Goal: Task Accomplishment & Management: Use online tool/utility

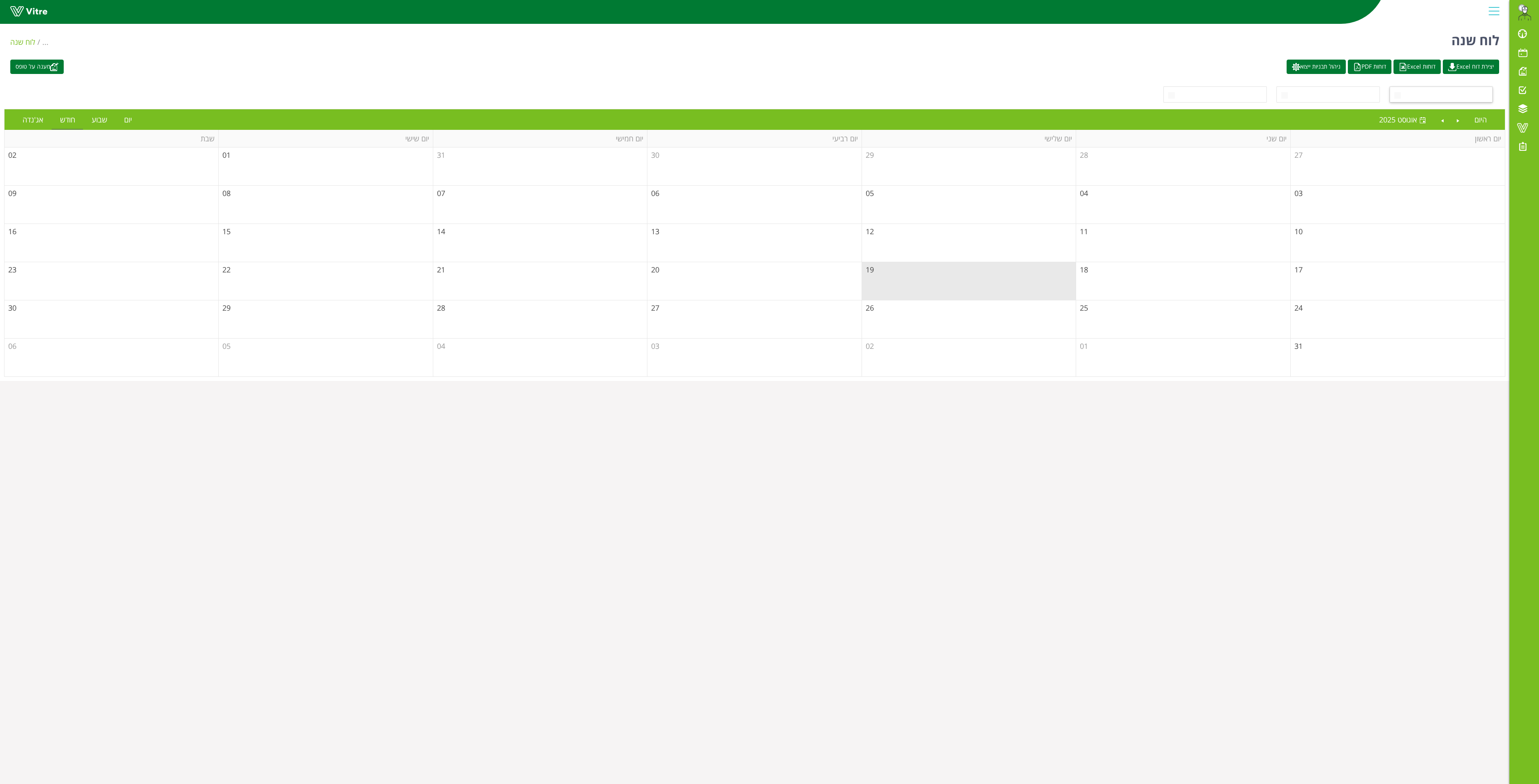
click at [1000, 92] on span at bounding box center [1448, 94] width 88 height 15
click at [1000, 96] on span "select" at bounding box center [1397, 94] width 15 height 15
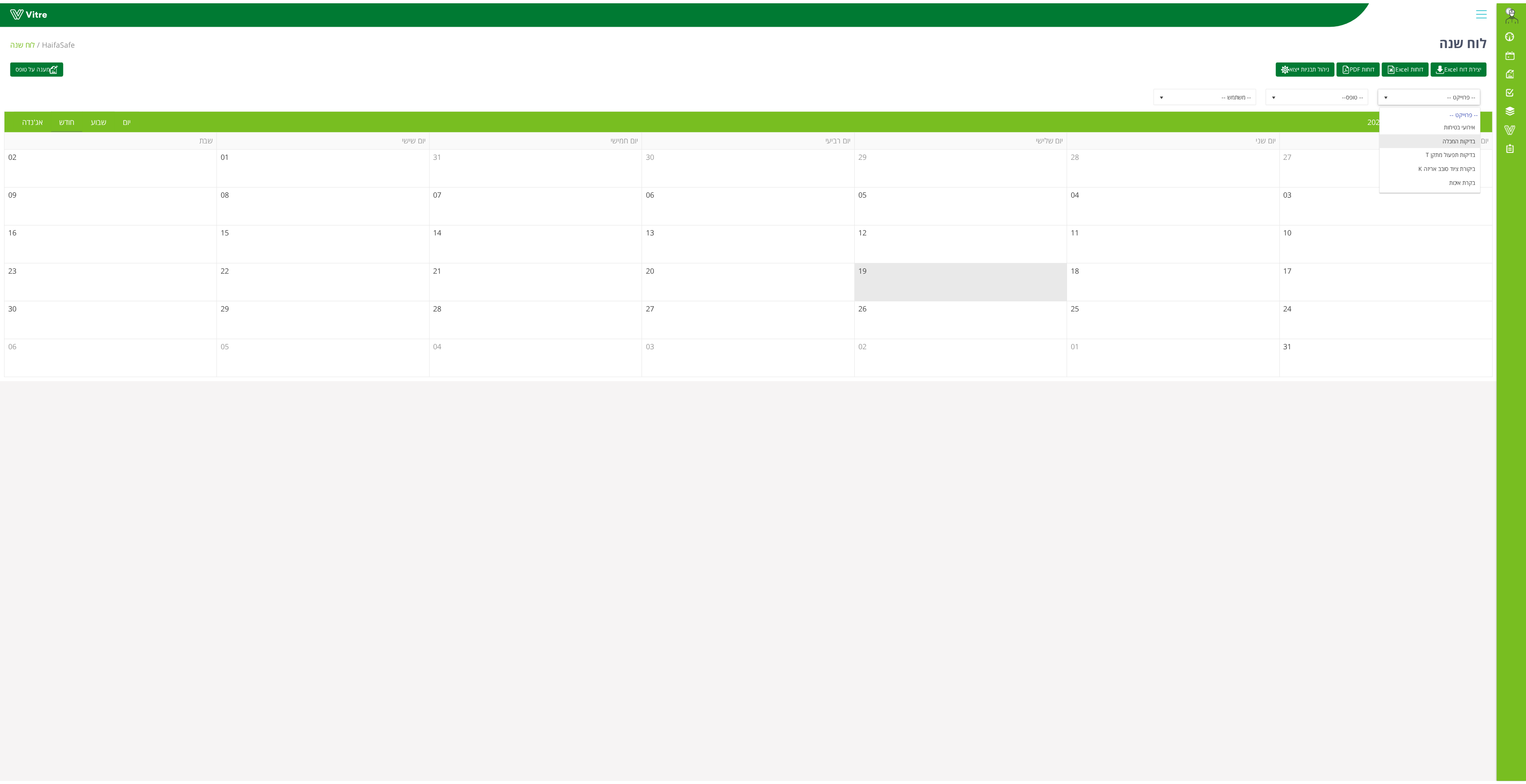
scroll to position [107, 0]
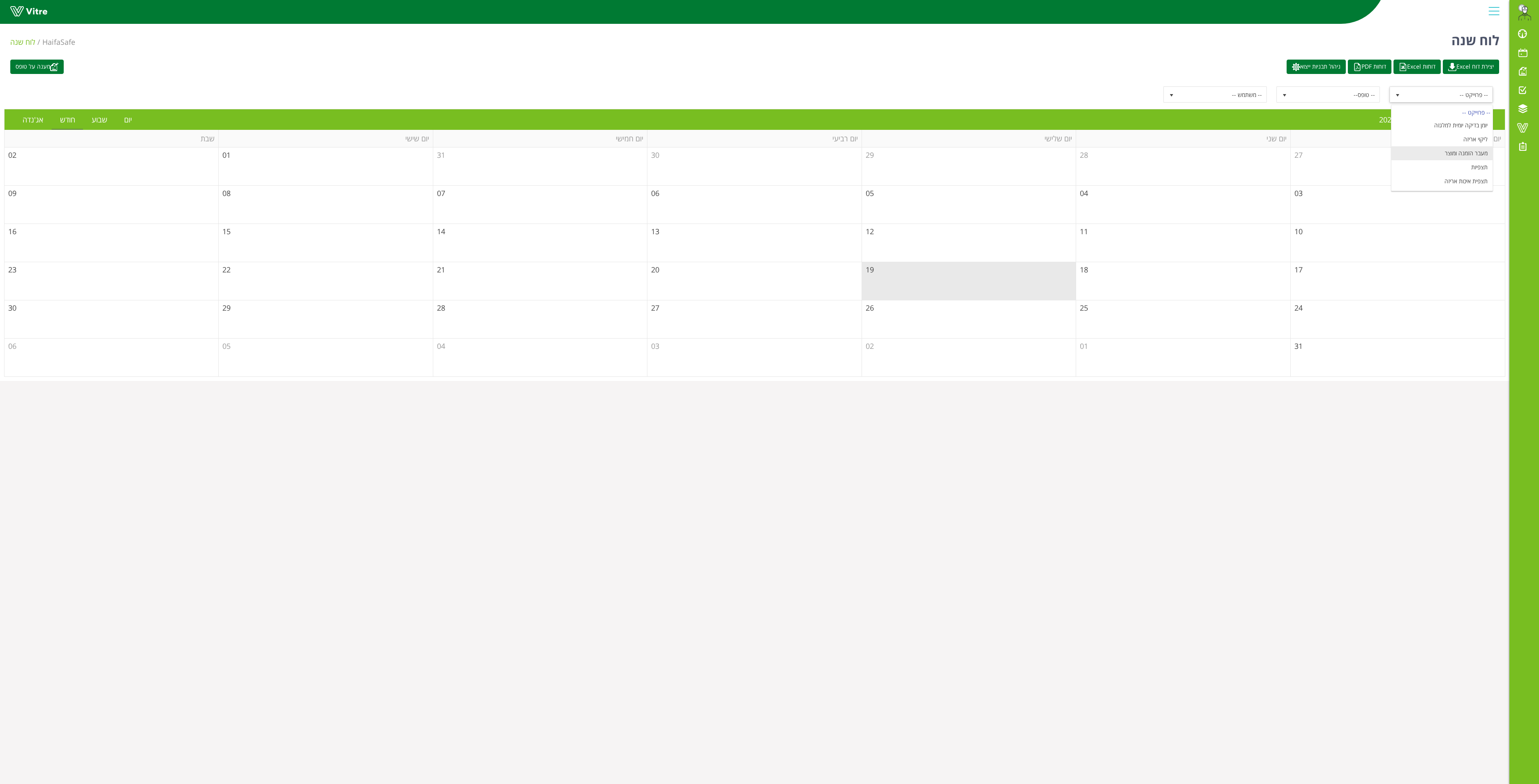
click at [1000, 149] on li "מעבר הזמנה ומוצר" at bounding box center [1442, 153] width 101 height 14
click at [131, 116] on link "יום" at bounding box center [128, 119] width 24 height 19
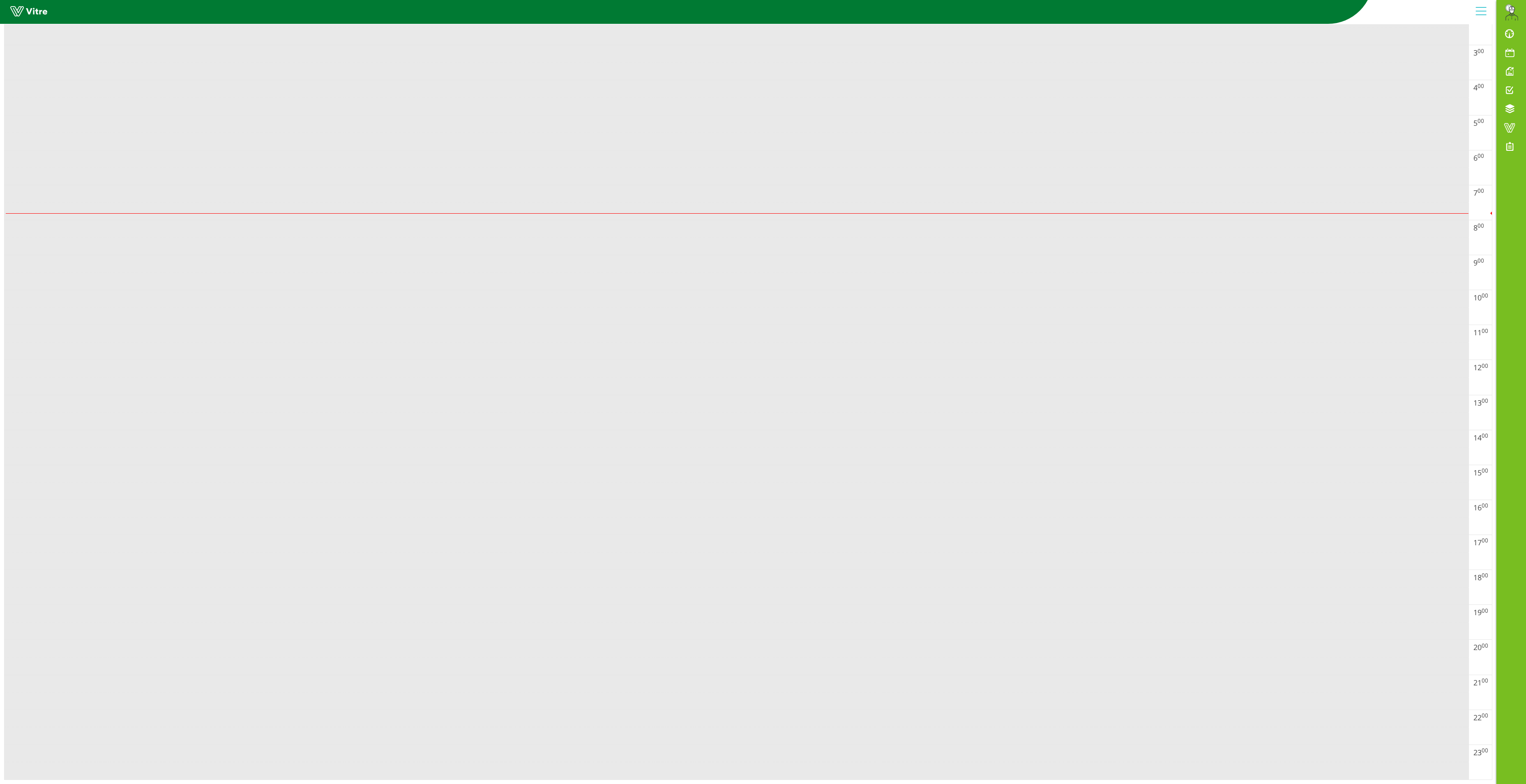
scroll to position [0, 0]
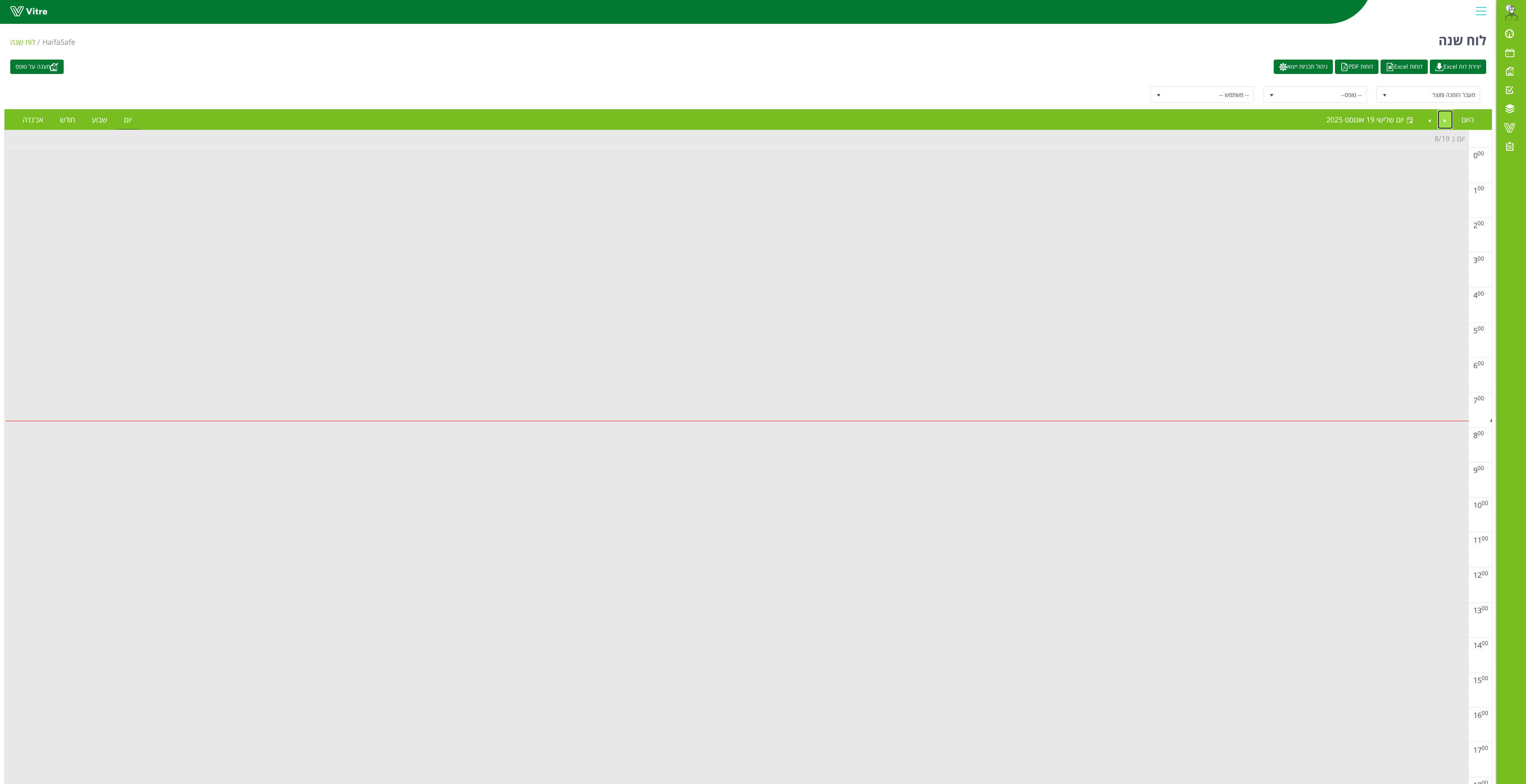
click at [999, 118] on link "Previous" at bounding box center [1445, 119] width 16 height 19
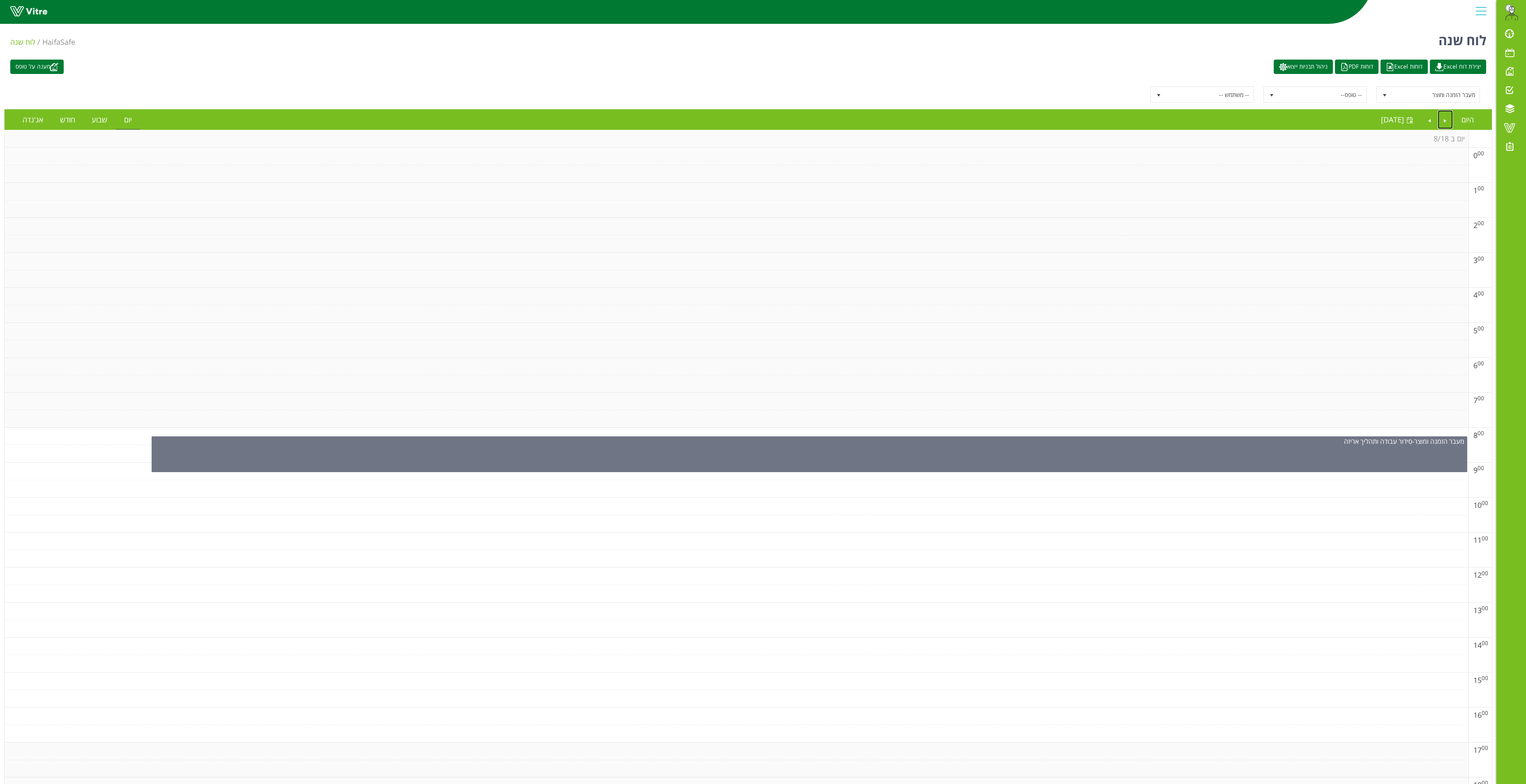
scroll to position [230, 0]
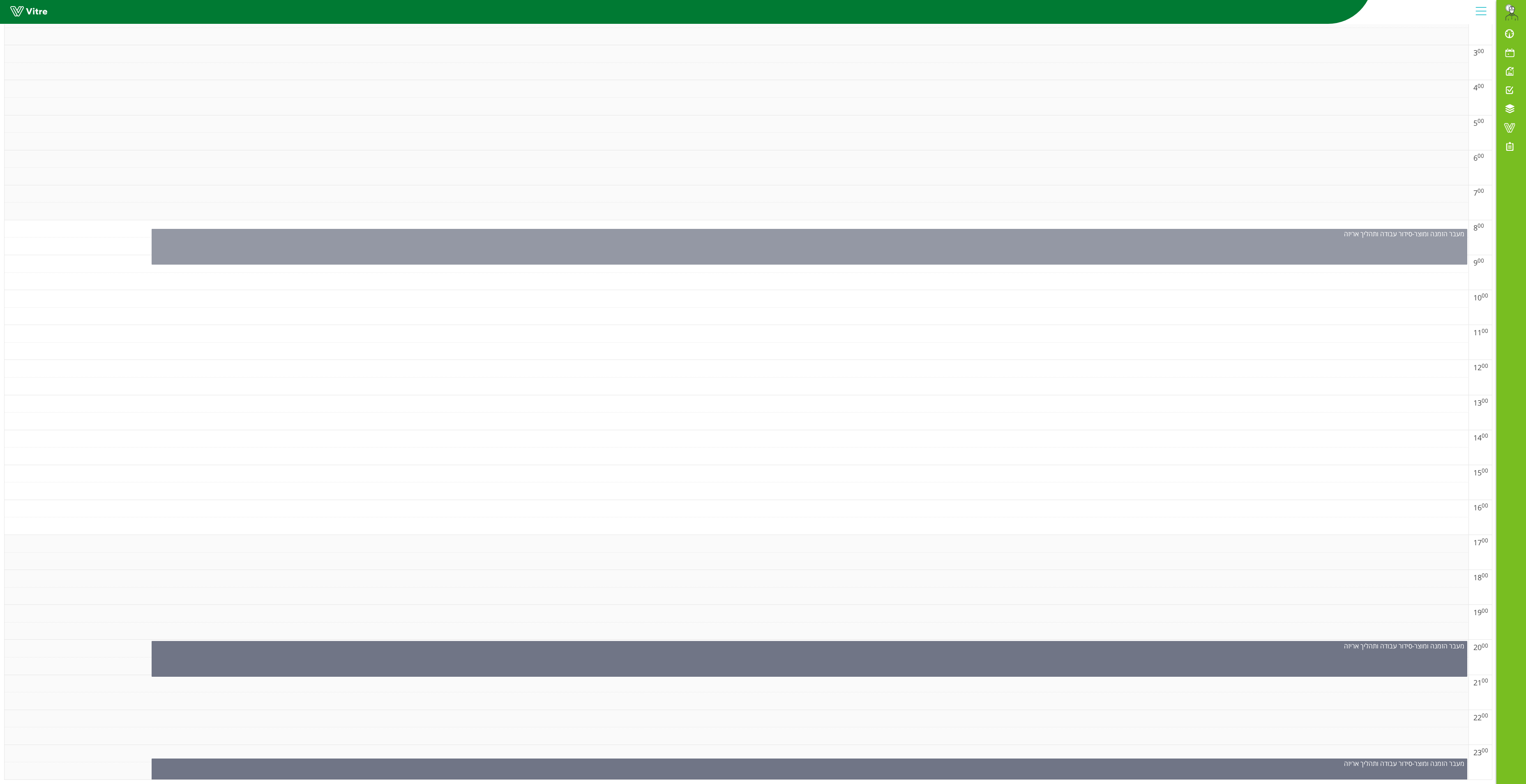
click at [957, 229] on div "מעבר הזמנה ומוצר - סידור עבודה ותהליך אריזה" at bounding box center [809, 247] width 1316 height 36
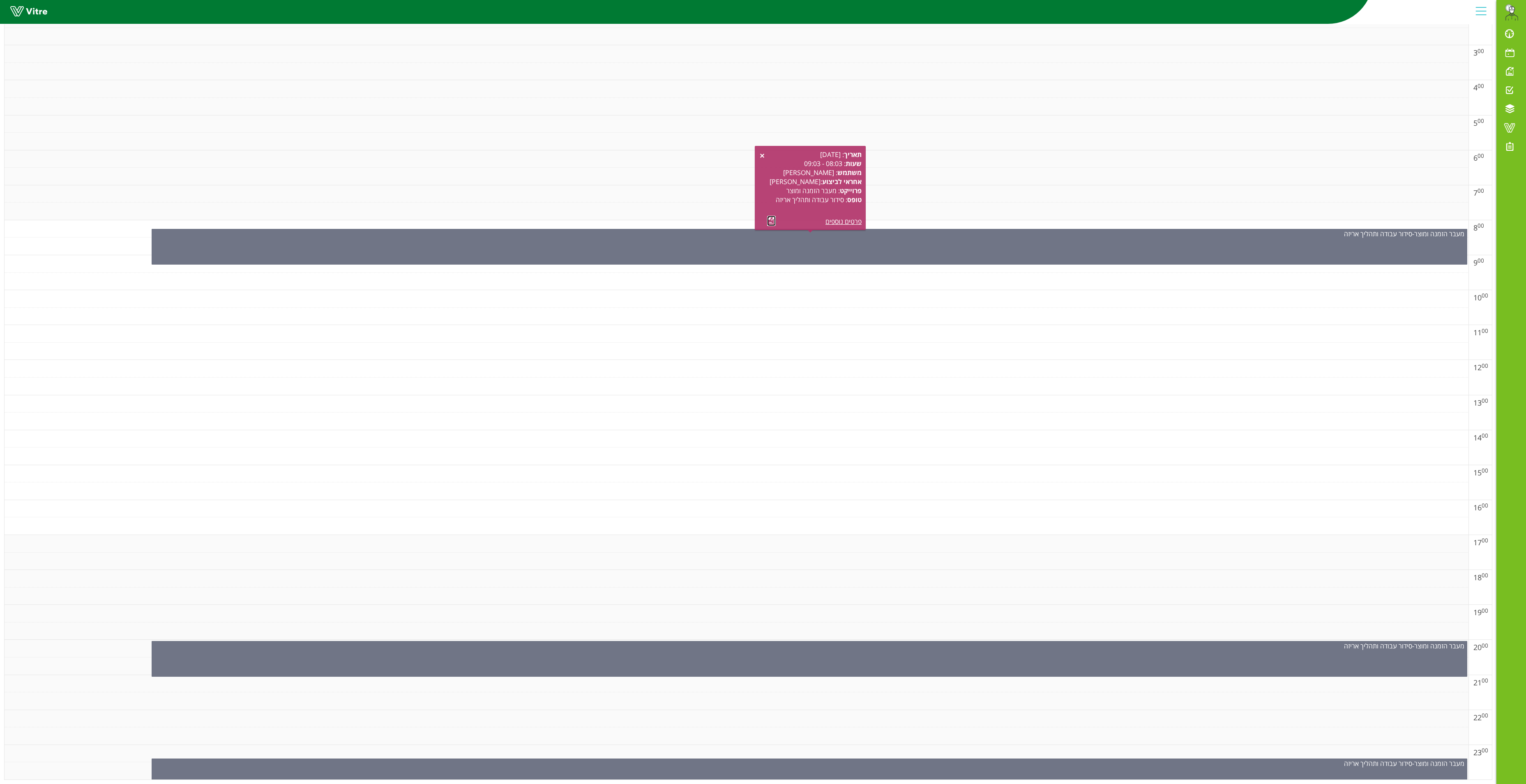
click at [769, 216] on link at bounding box center [772, 220] width 8 height 10
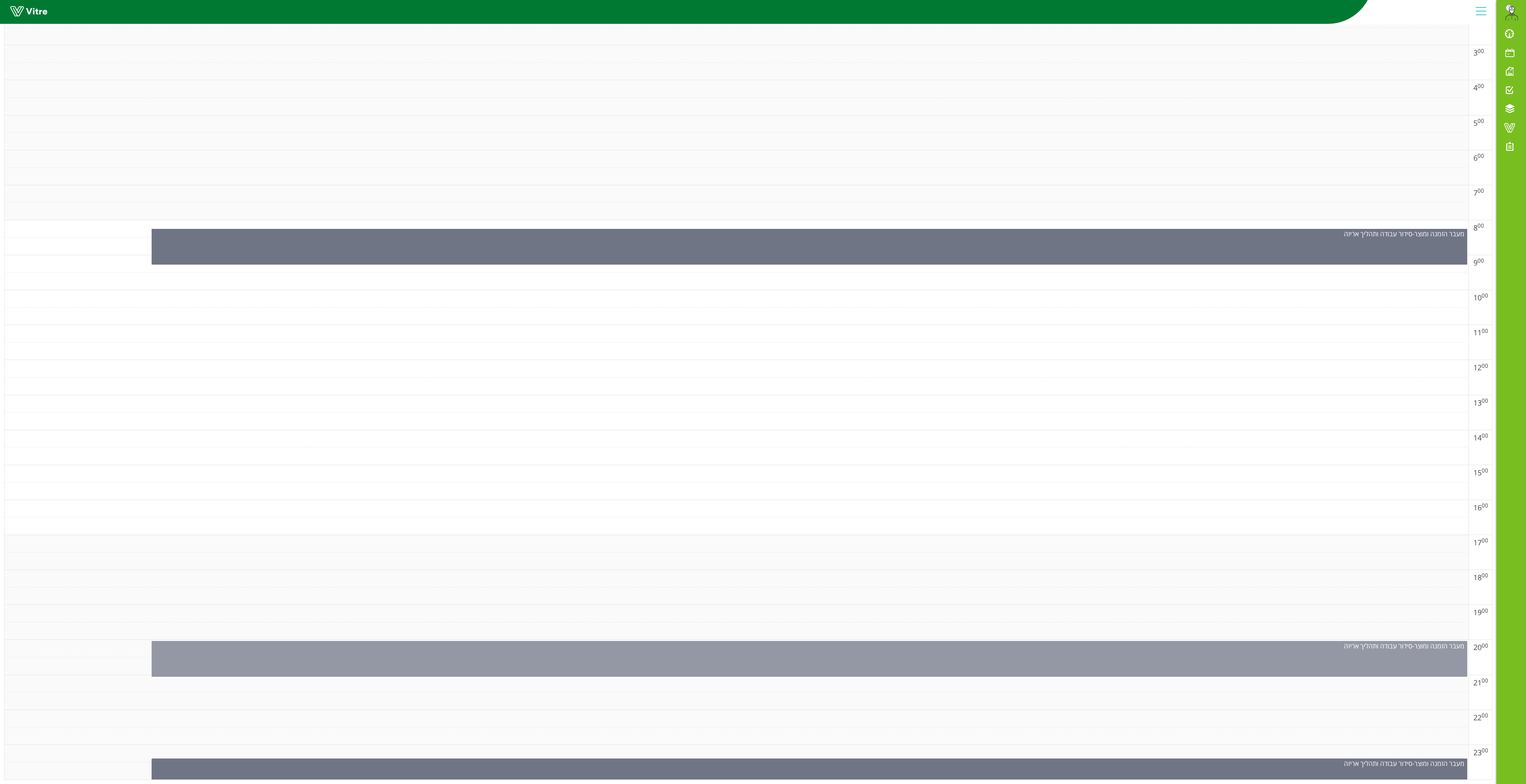
click at [798, 475] on div "מעבר הזמנה ומוצר - סידור עבודה ותהליך אריזה" at bounding box center [809, 659] width 1316 height 36
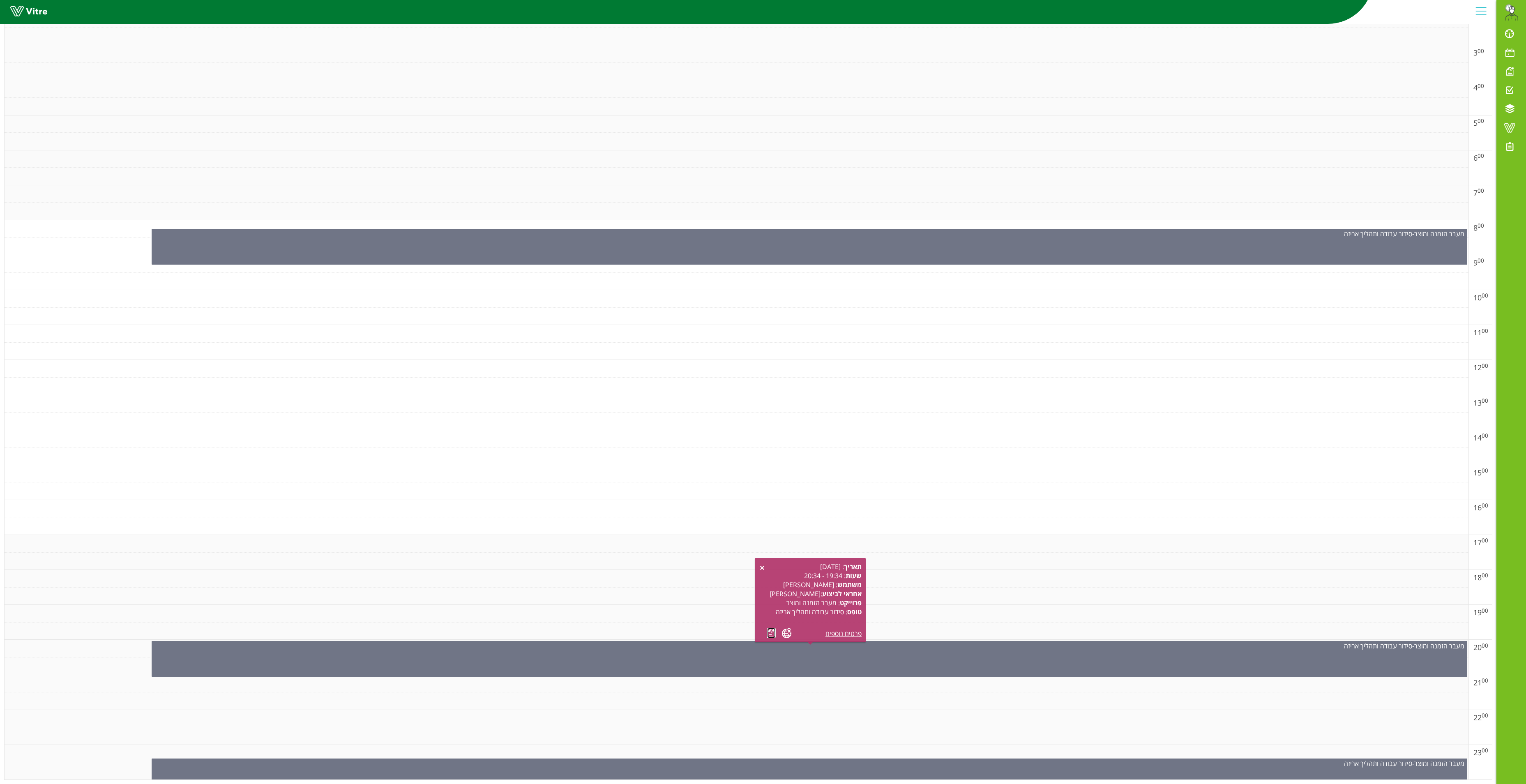
click at [767, 475] on link at bounding box center [772, 632] width 8 height 10
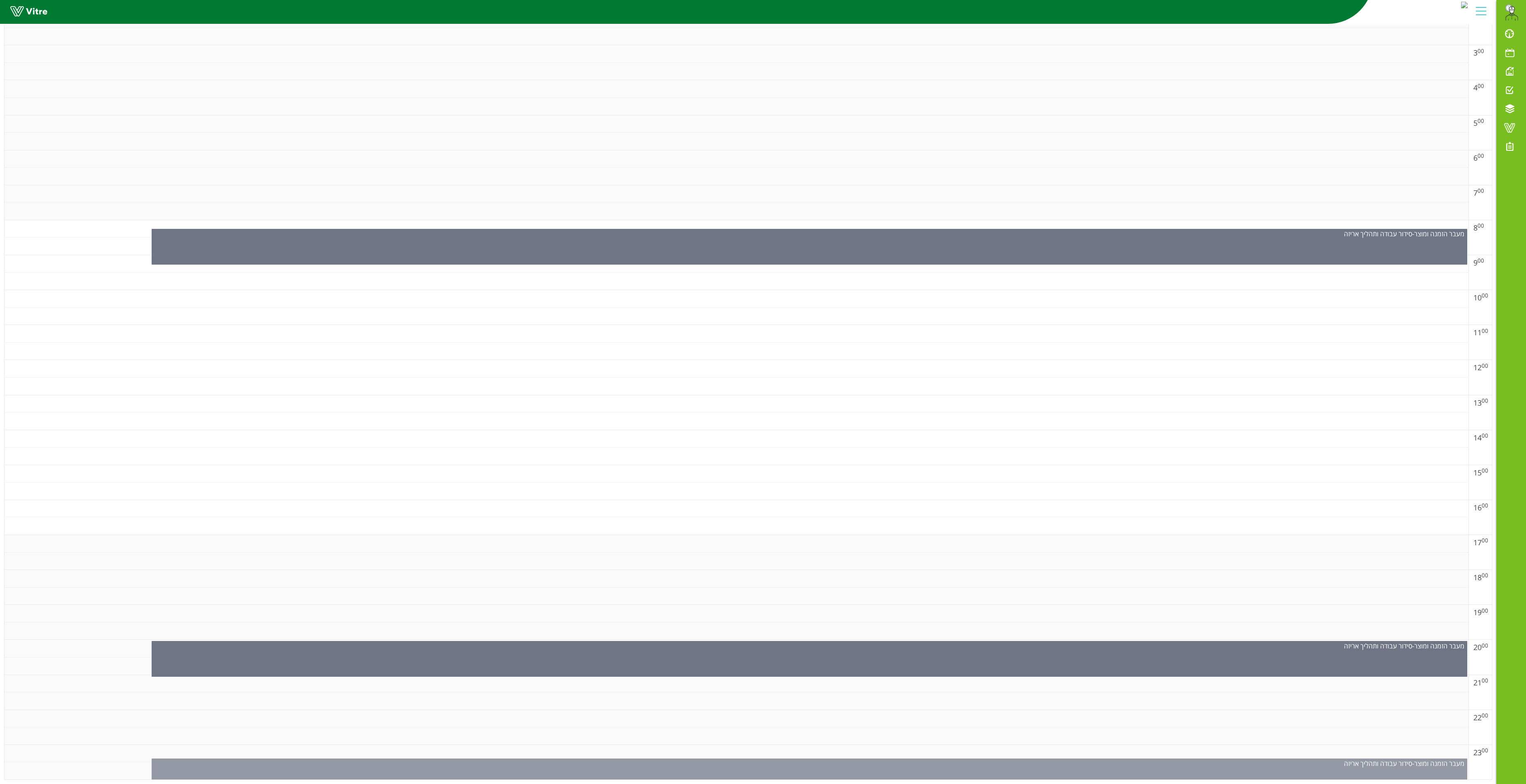
click at [791, 475] on div "מעבר הזמנה ומוצר - סידור עבודה ותהליך אריזה" at bounding box center [809, 778] width 1316 height 40
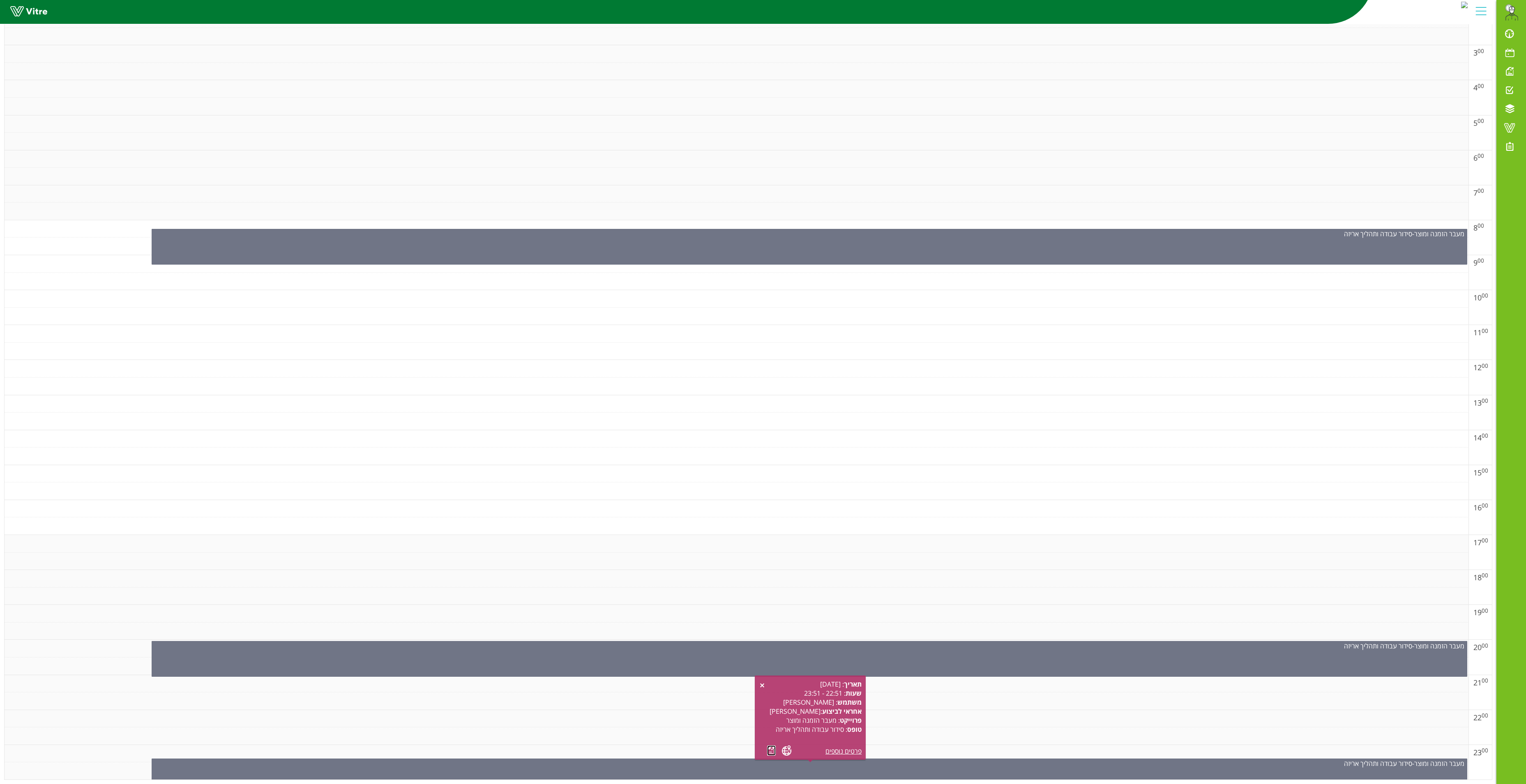
click at [769, 475] on link at bounding box center [772, 750] width 8 height 10
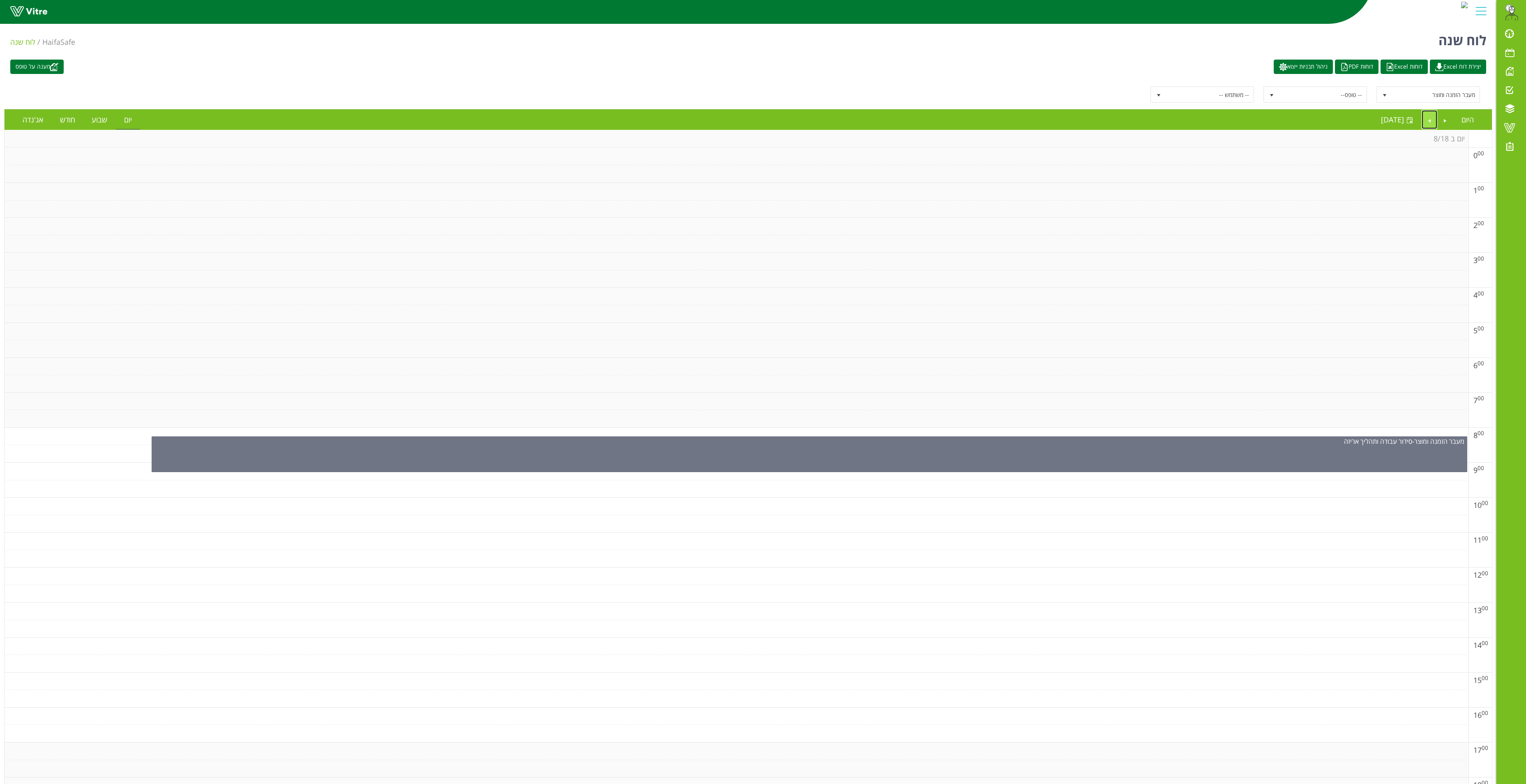
click at [999, 125] on link "Next" at bounding box center [1430, 119] width 16 height 19
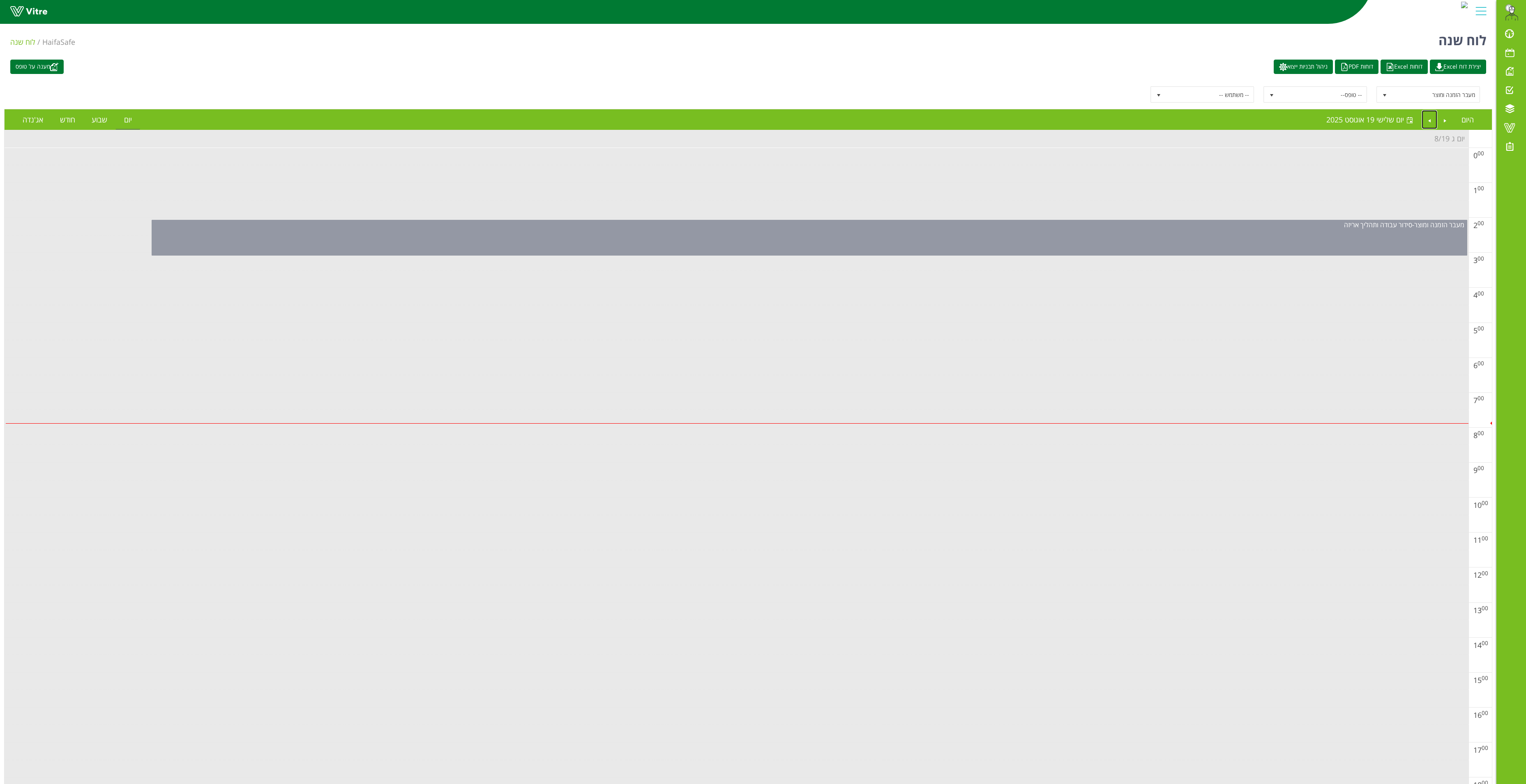
click at [999, 240] on div "מעבר הזמנה ומוצר - סידור עבודה ותהליך אריזה" at bounding box center [809, 238] width 1316 height 36
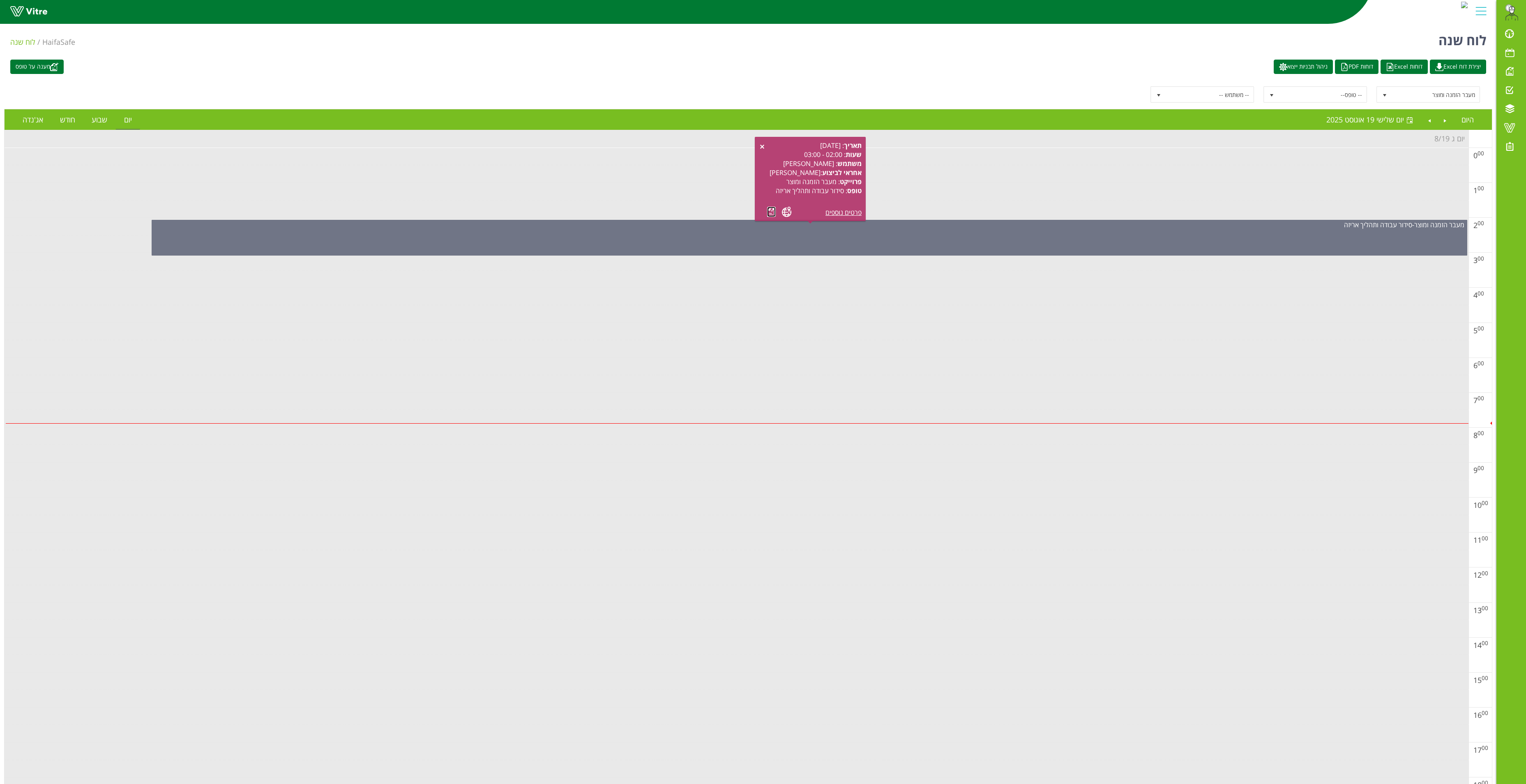
click at [772, 212] on link at bounding box center [772, 211] width 8 height 10
click at [999, 122] on link "Previous" at bounding box center [1445, 119] width 16 height 19
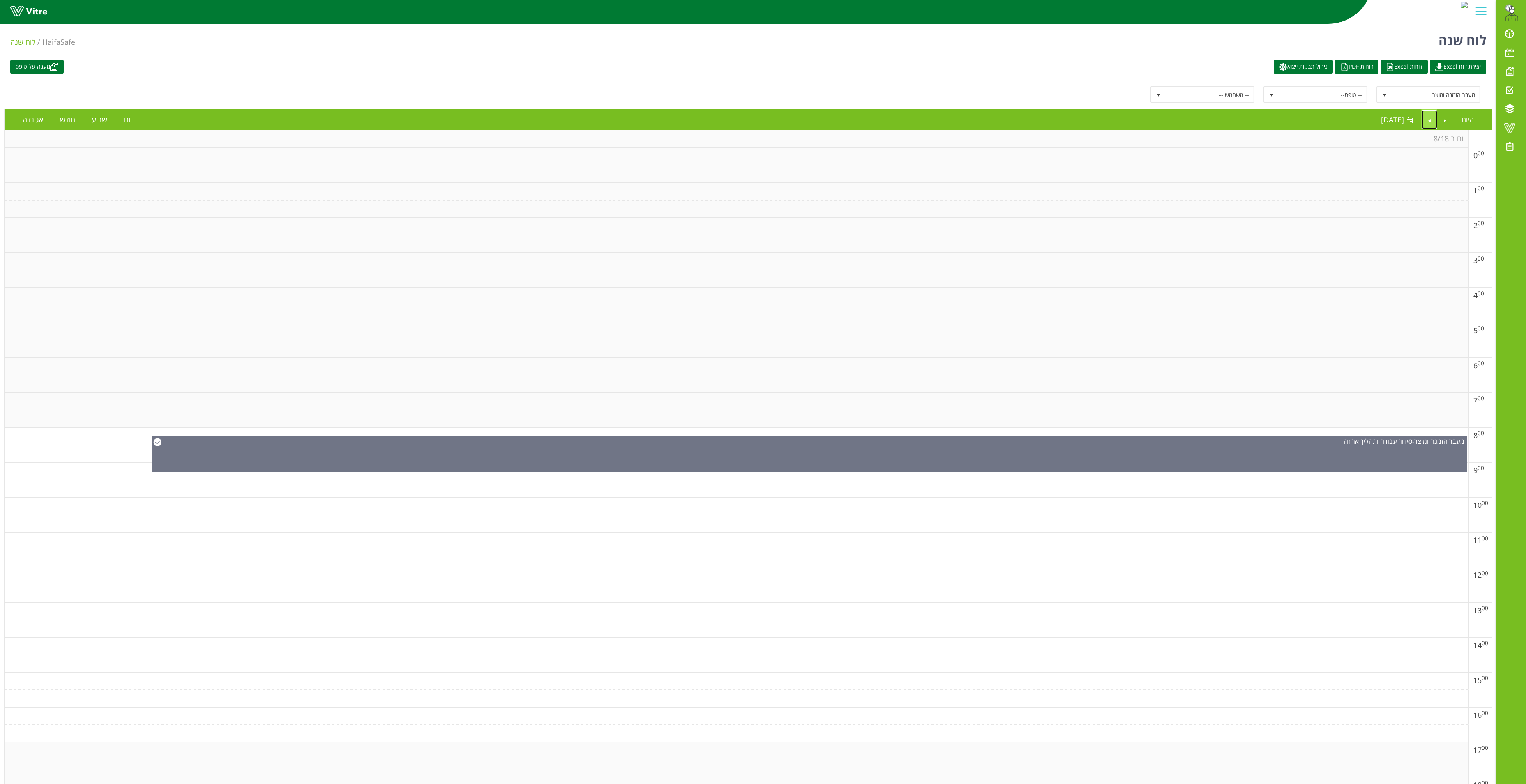
click at [999, 119] on link "Next" at bounding box center [1430, 119] width 16 height 19
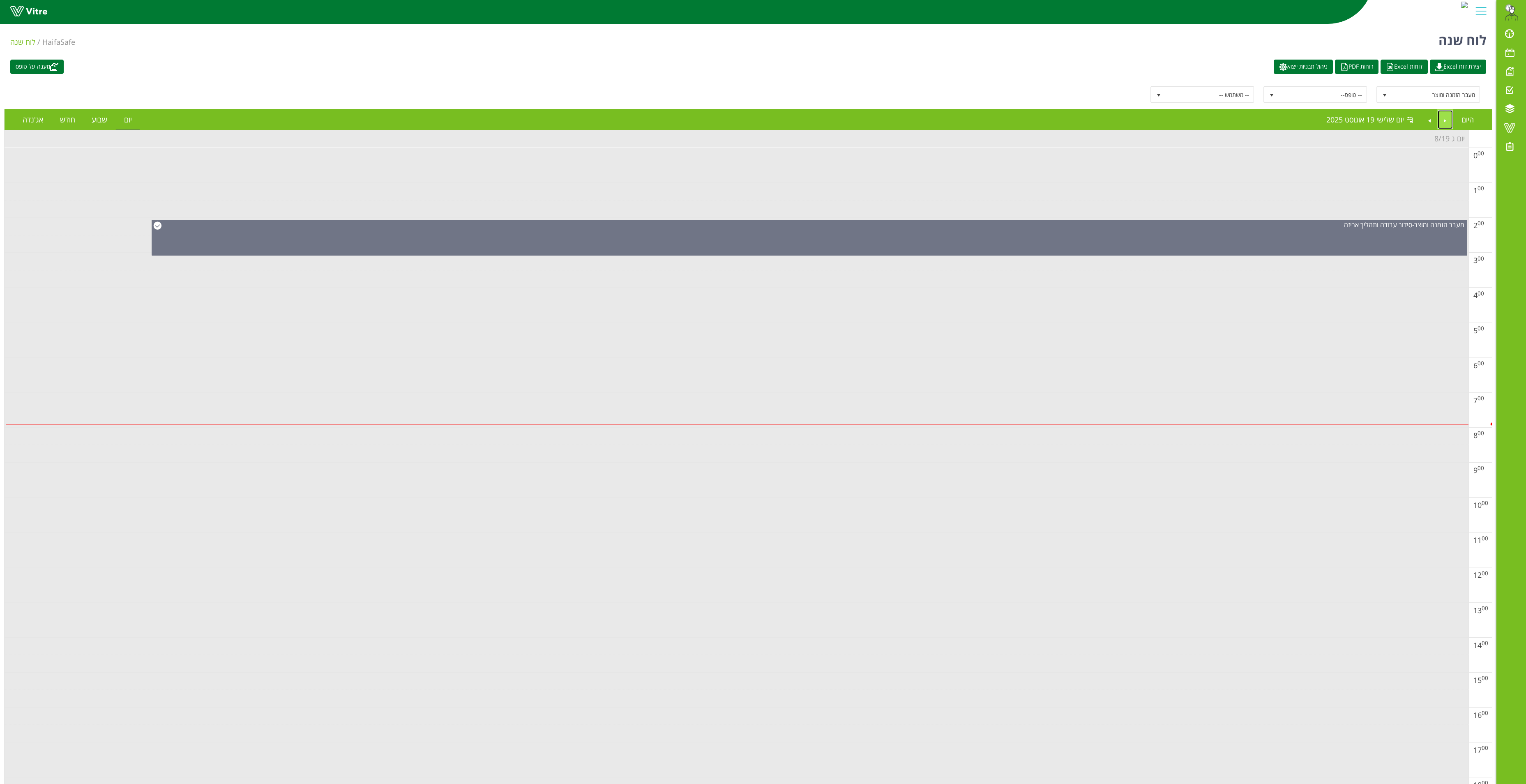
click at [999, 120] on link "Previous" at bounding box center [1445, 119] width 16 height 19
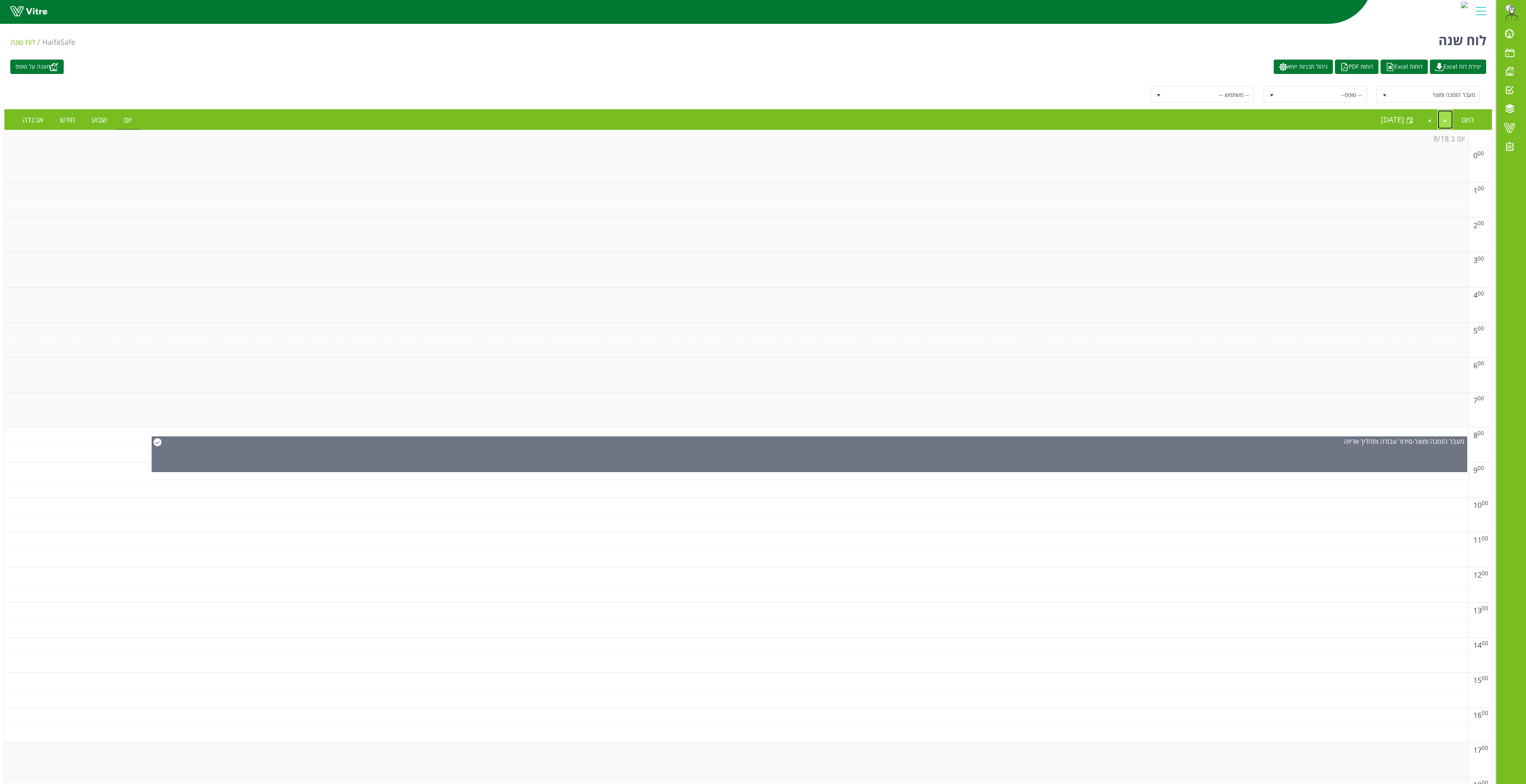
click at [999, 122] on link "Previous" at bounding box center [1445, 119] width 16 height 19
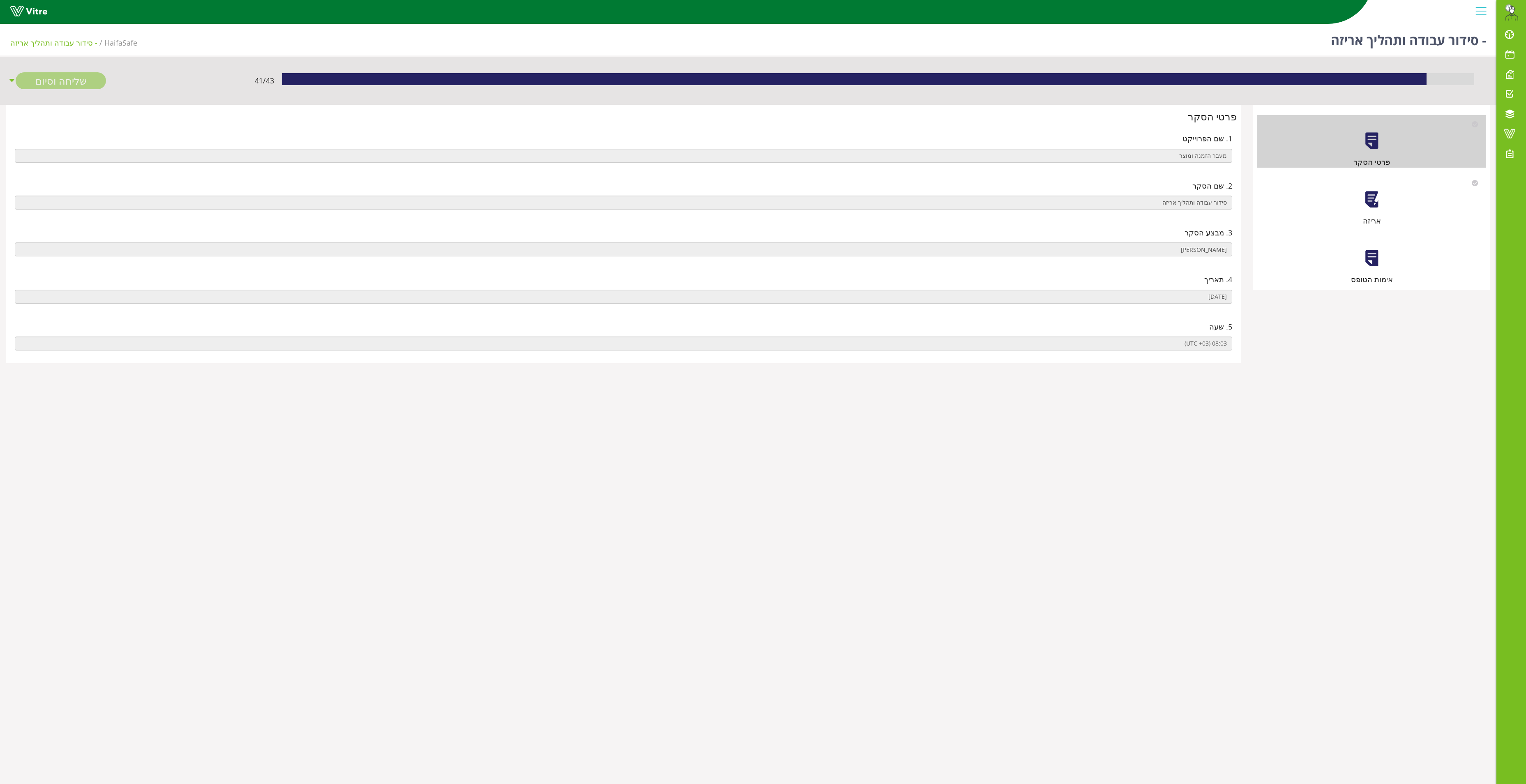
click at [1368, 190] on div at bounding box center [1372, 199] width 19 height 19
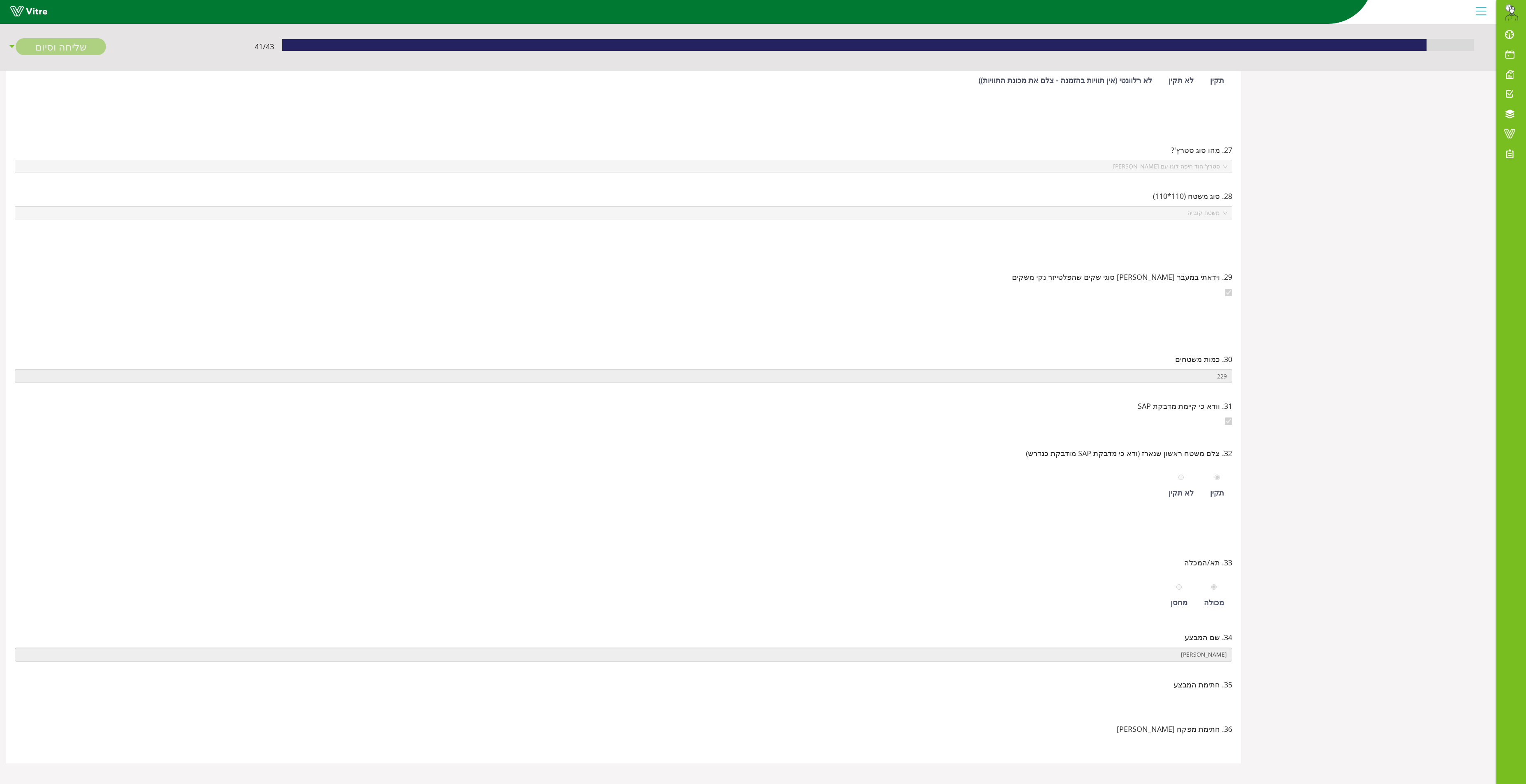
scroll to position [133, 0]
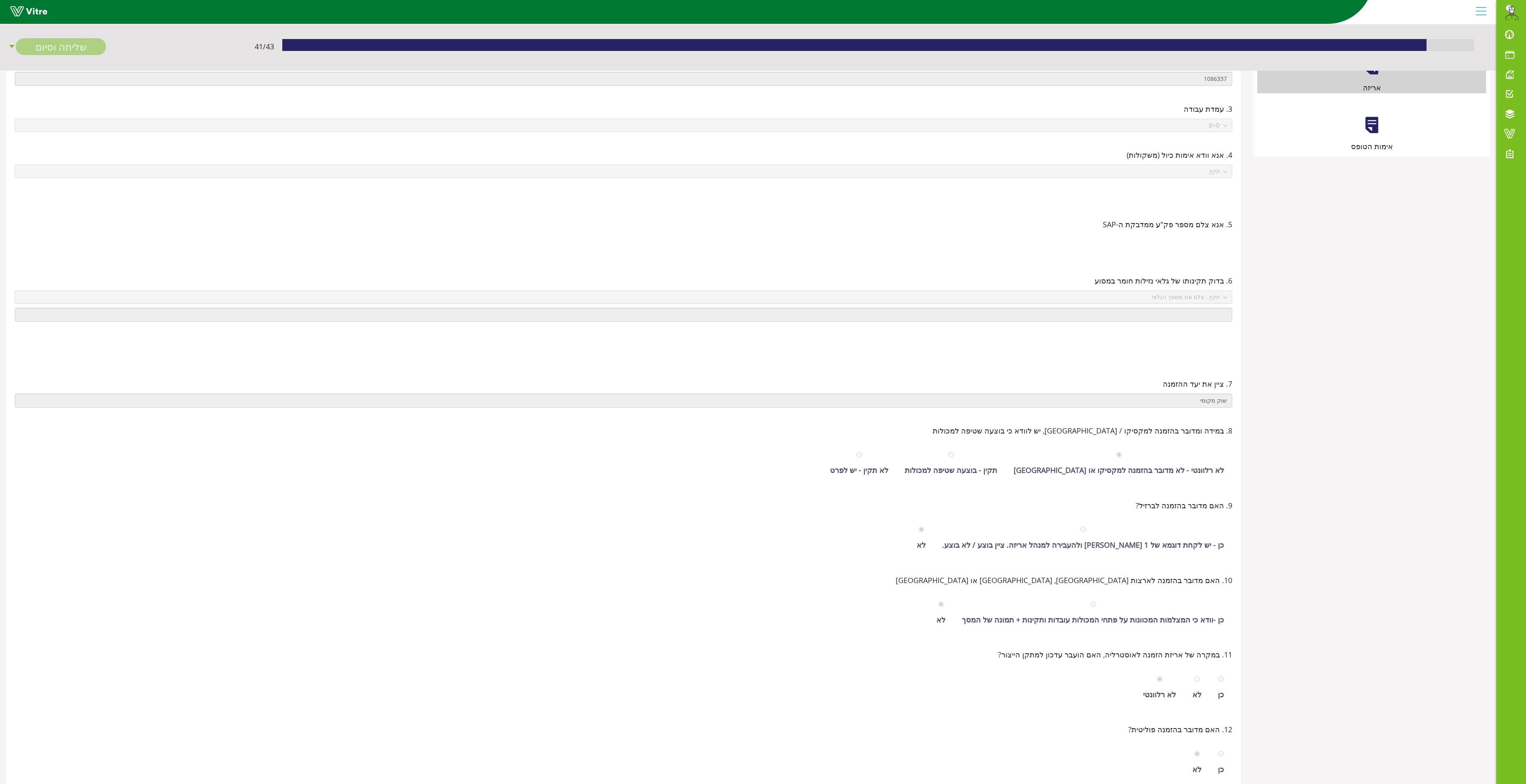
click at [1370, 116] on div at bounding box center [1372, 125] width 19 height 19
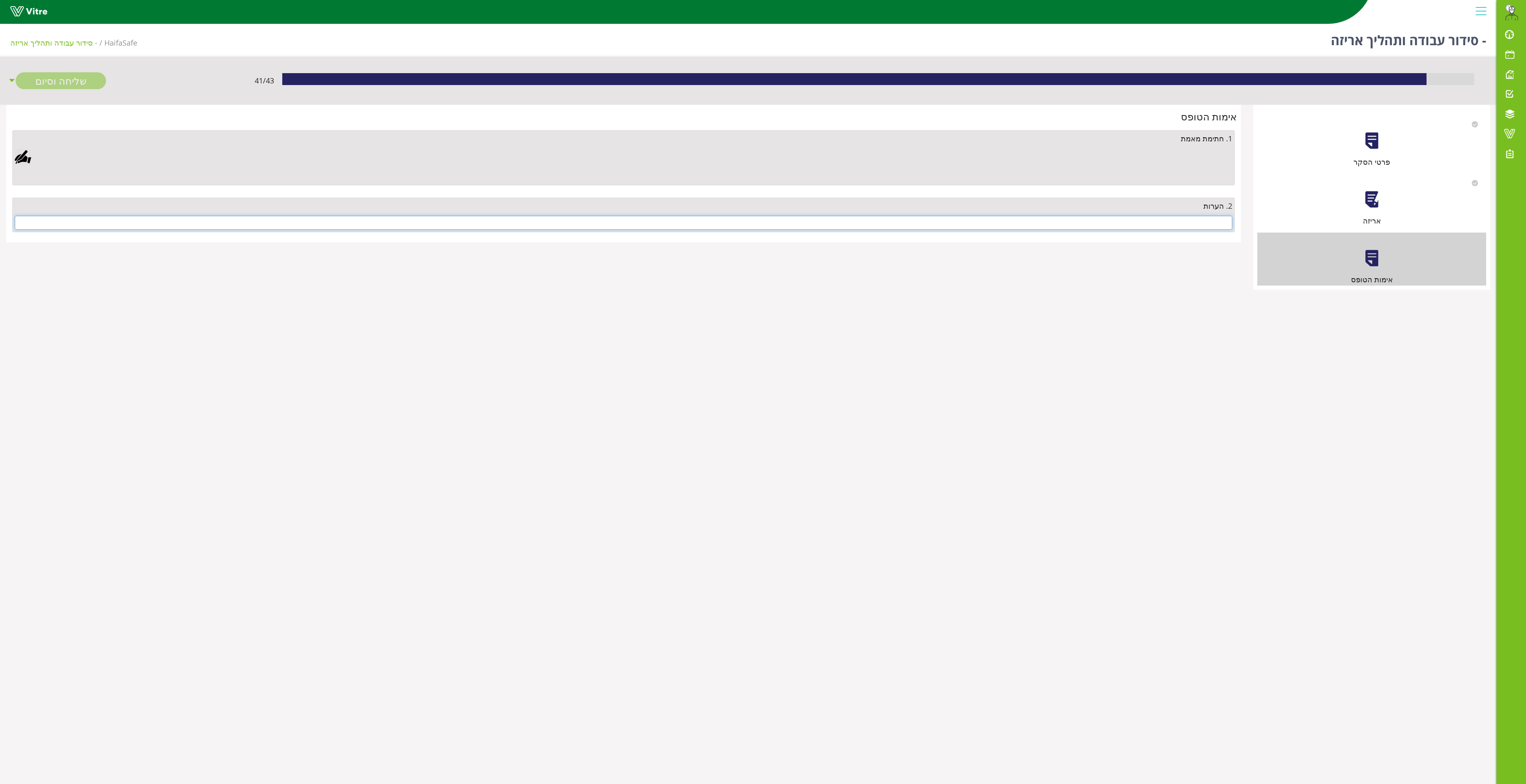
click at [1196, 227] on input "text" at bounding box center [624, 222] width 1218 height 14
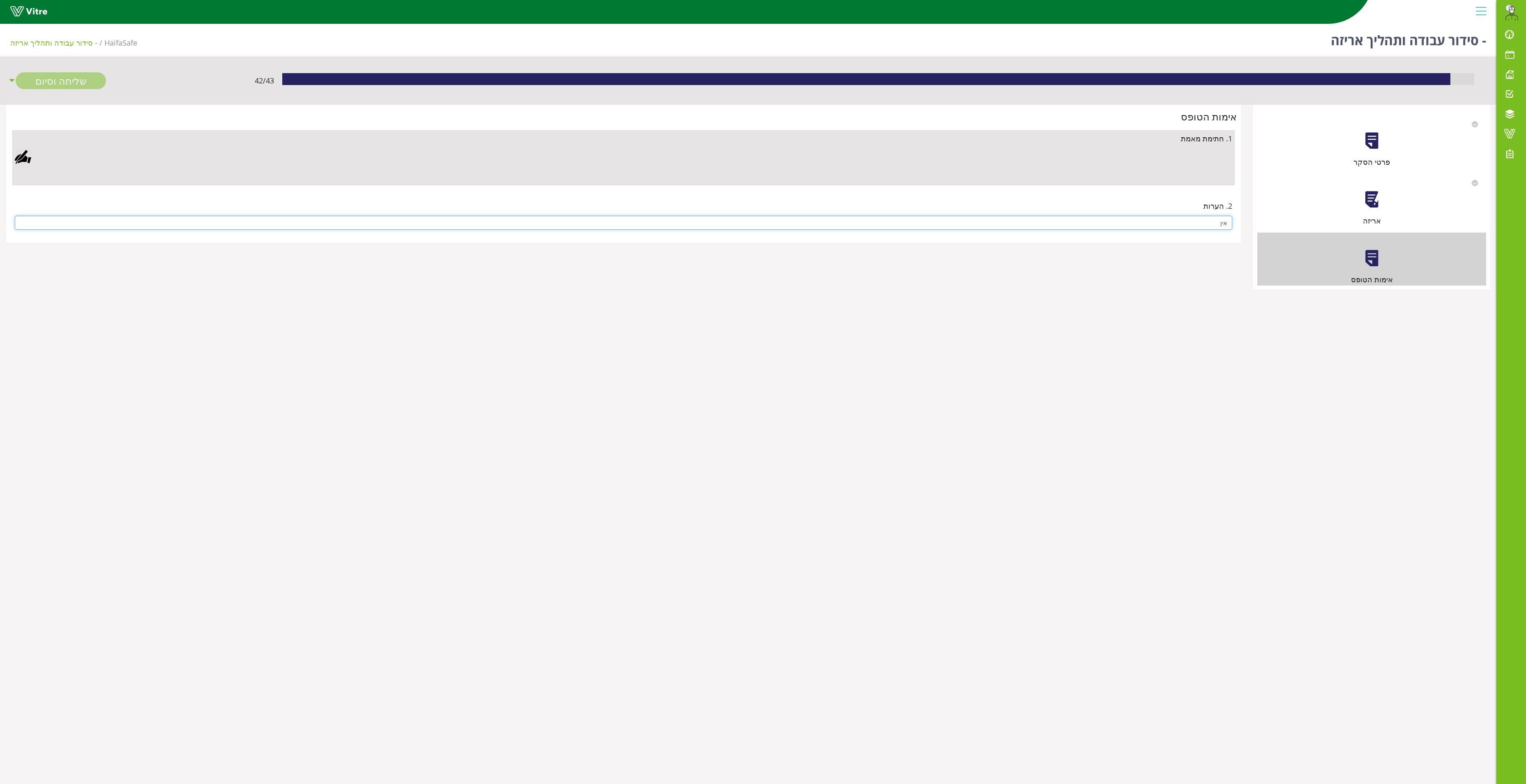
type input "אין"
click at [24, 156] on div at bounding box center [23, 157] width 17 height 17
click at [444, 365] on link "Save" at bounding box center [437, 368] width 23 height 14
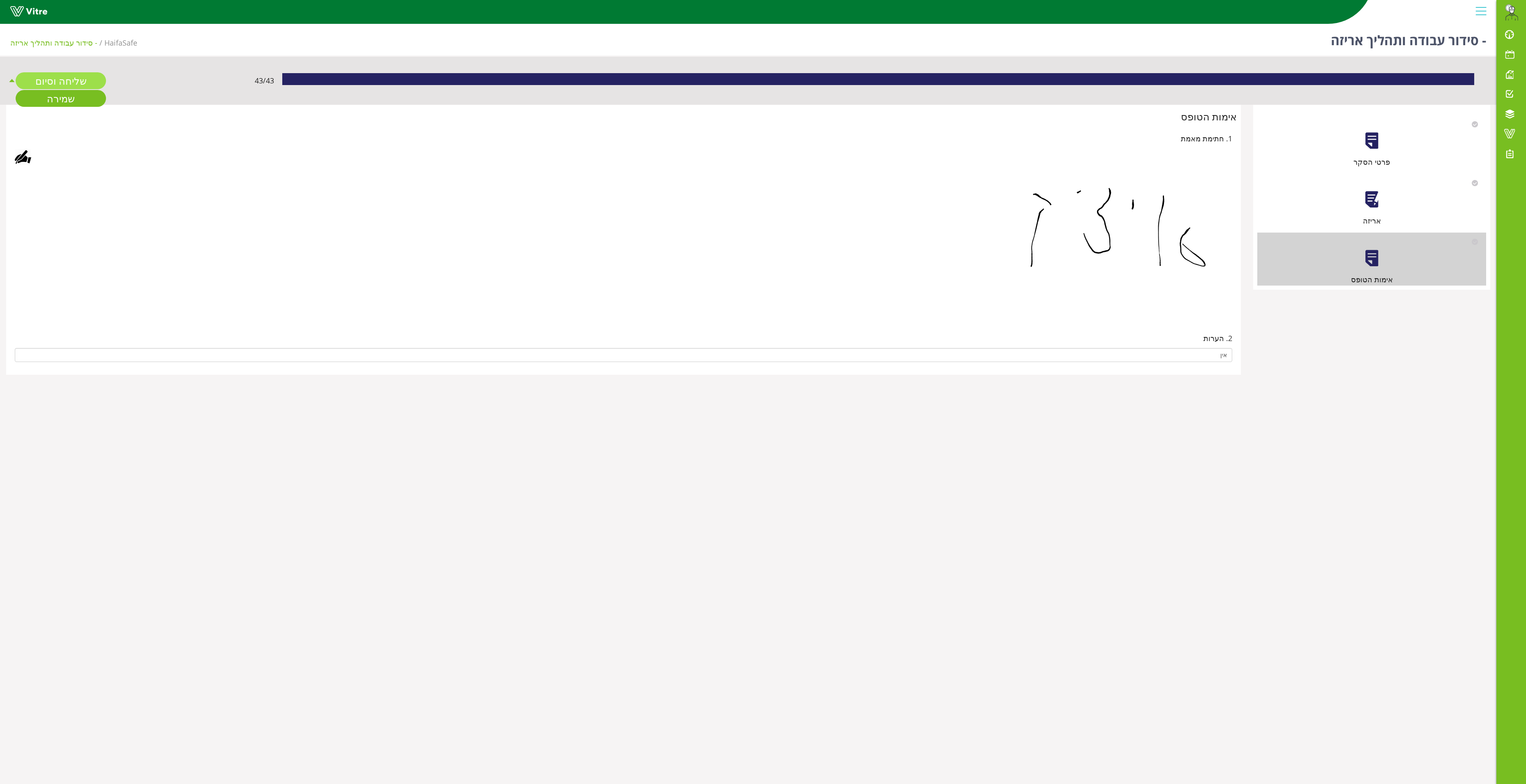
click at [73, 77] on link "שליחה וסיום" at bounding box center [60, 81] width 90 height 17
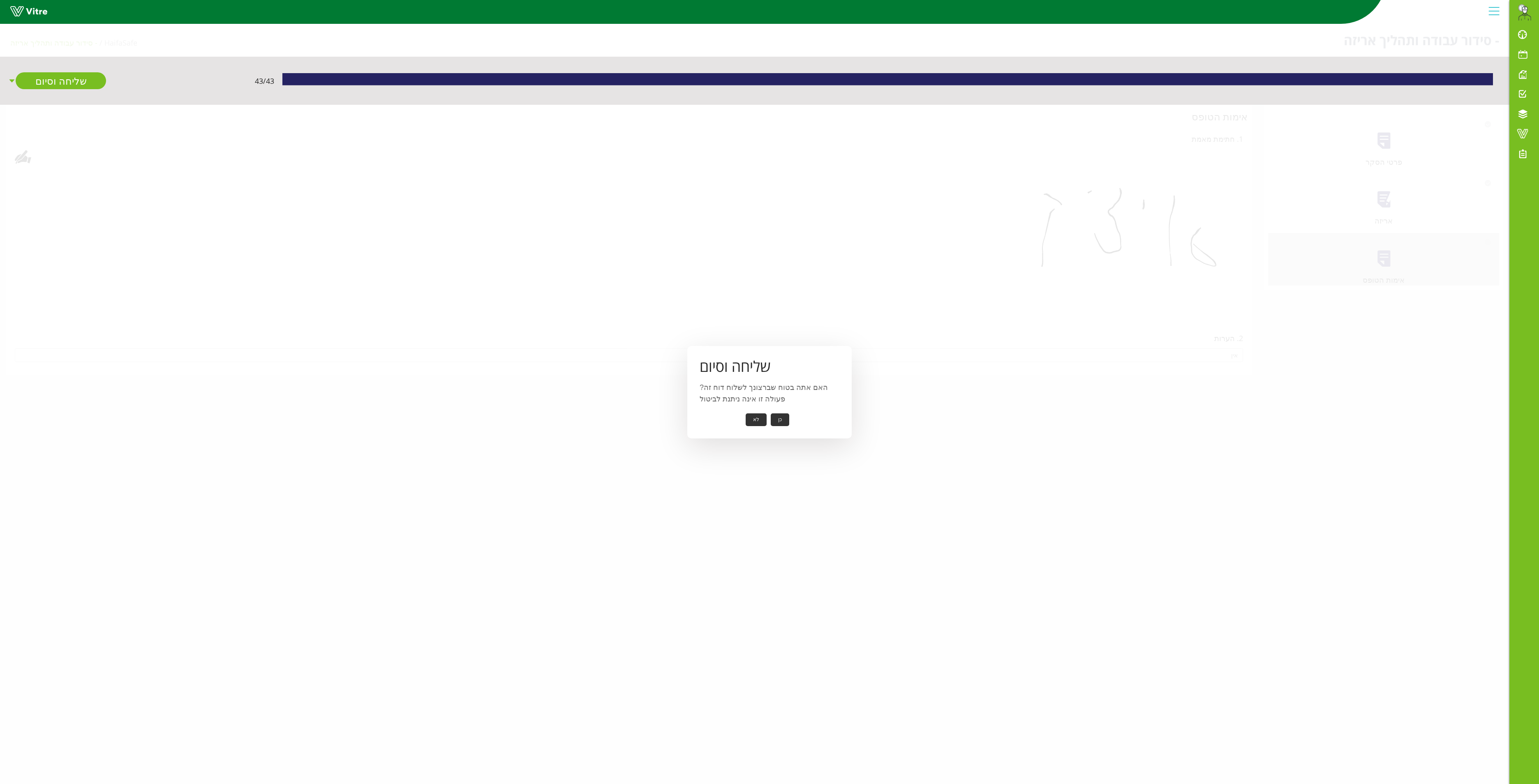
click at [783, 415] on button "כן" at bounding box center [780, 419] width 19 height 13
click at [763, 410] on button "אישור" at bounding box center [767, 414] width 27 height 13
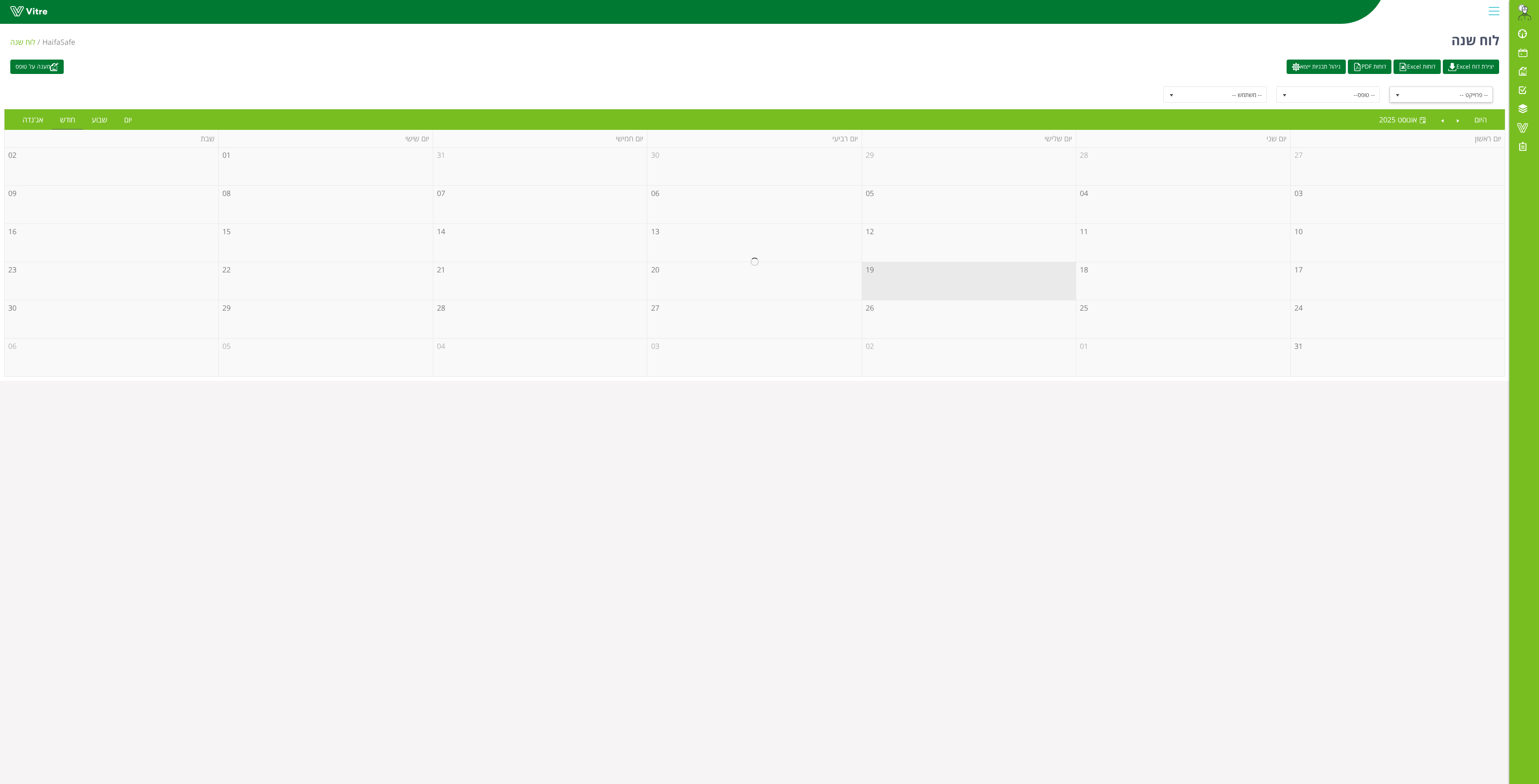
click at [1393, 91] on span "select" at bounding box center [1397, 94] width 15 height 15
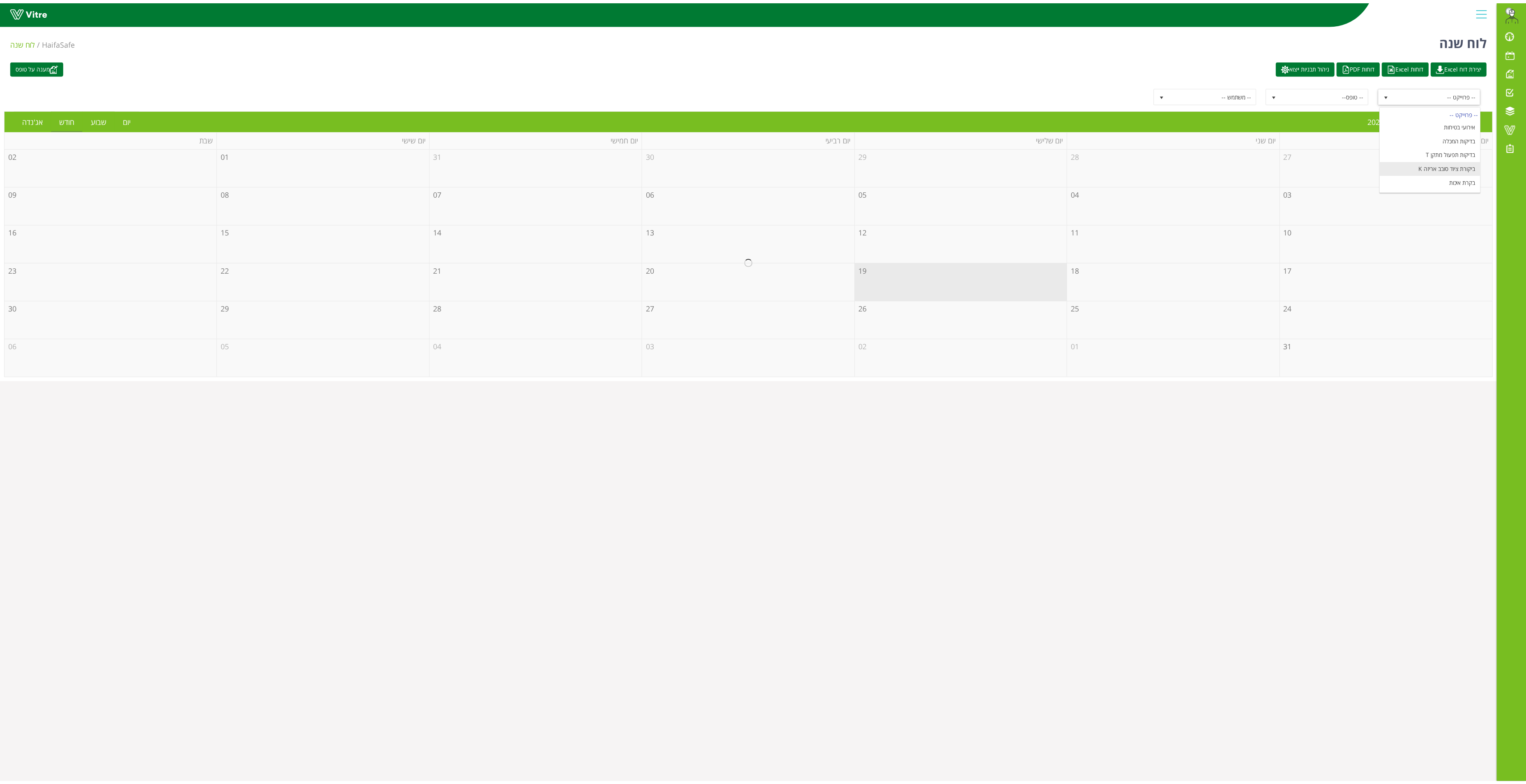
scroll to position [107, 0]
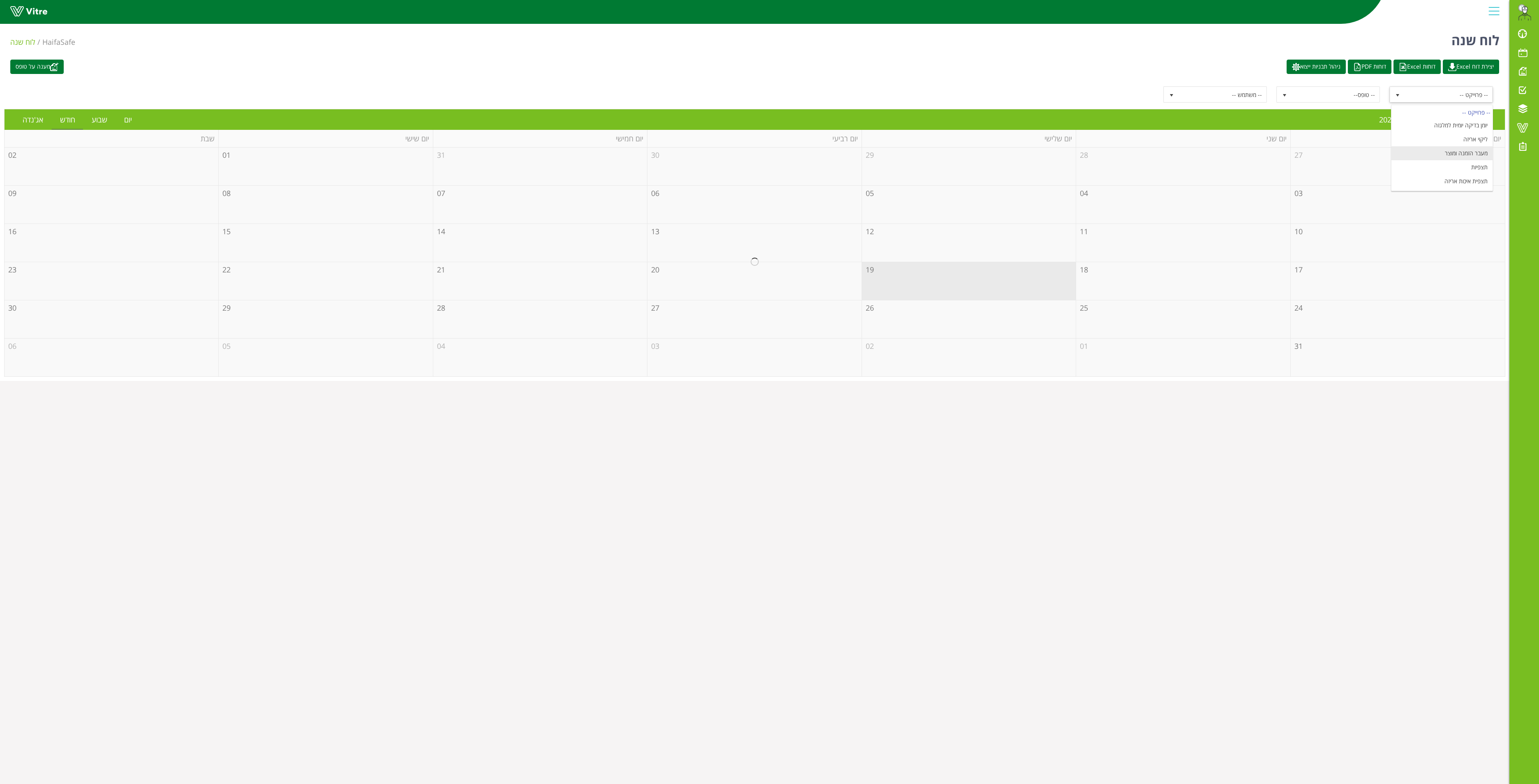
click at [1467, 151] on li "מעבר הזמנה ומוצר" at bounding box center [1442, 153] width 101 height 14
click at [129, 123] on link "יום" at bounding box center [128, 119] width 24 height 19
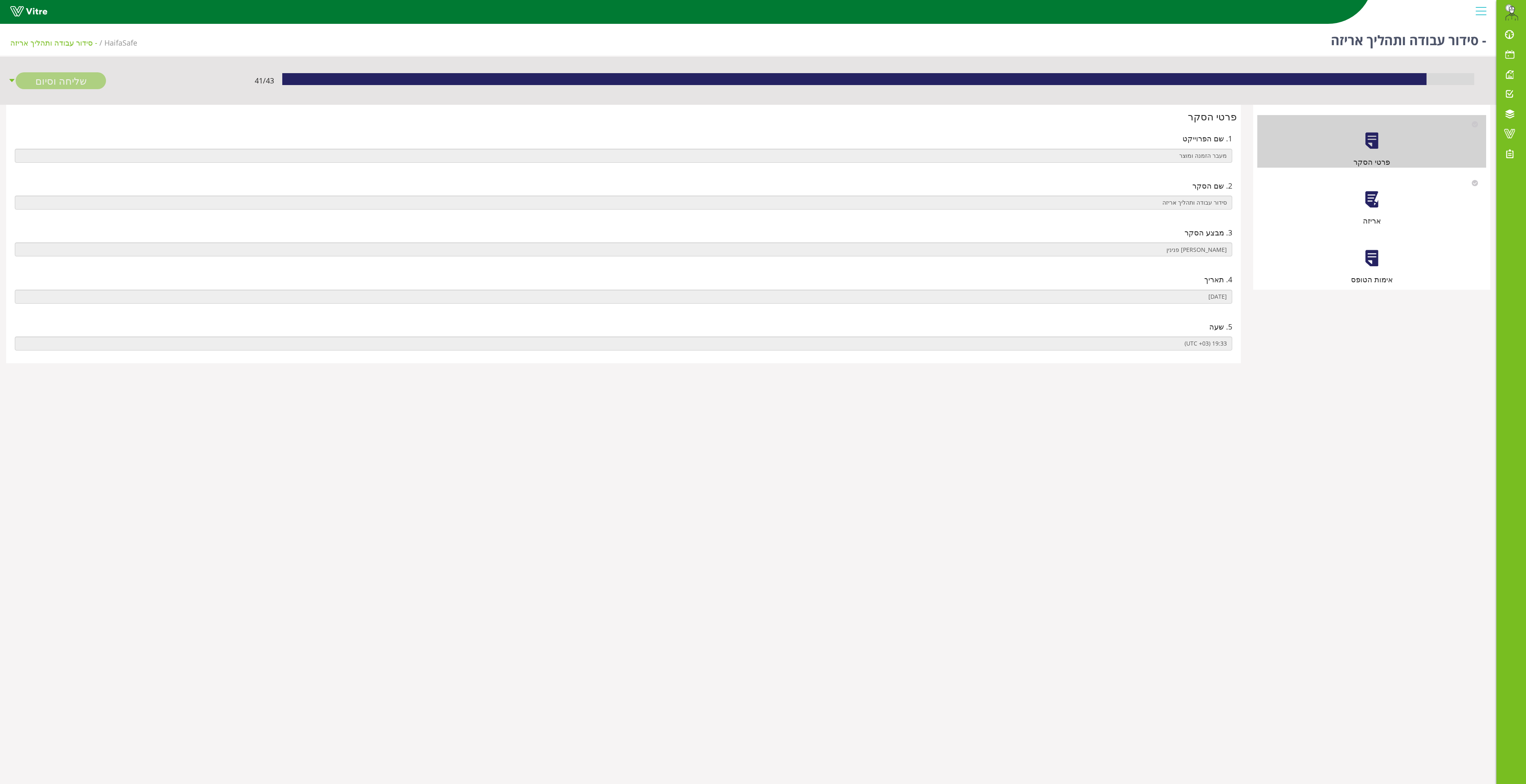
click at [1371, 202] on div at bounding box center [1372, 199] width 19 height 19
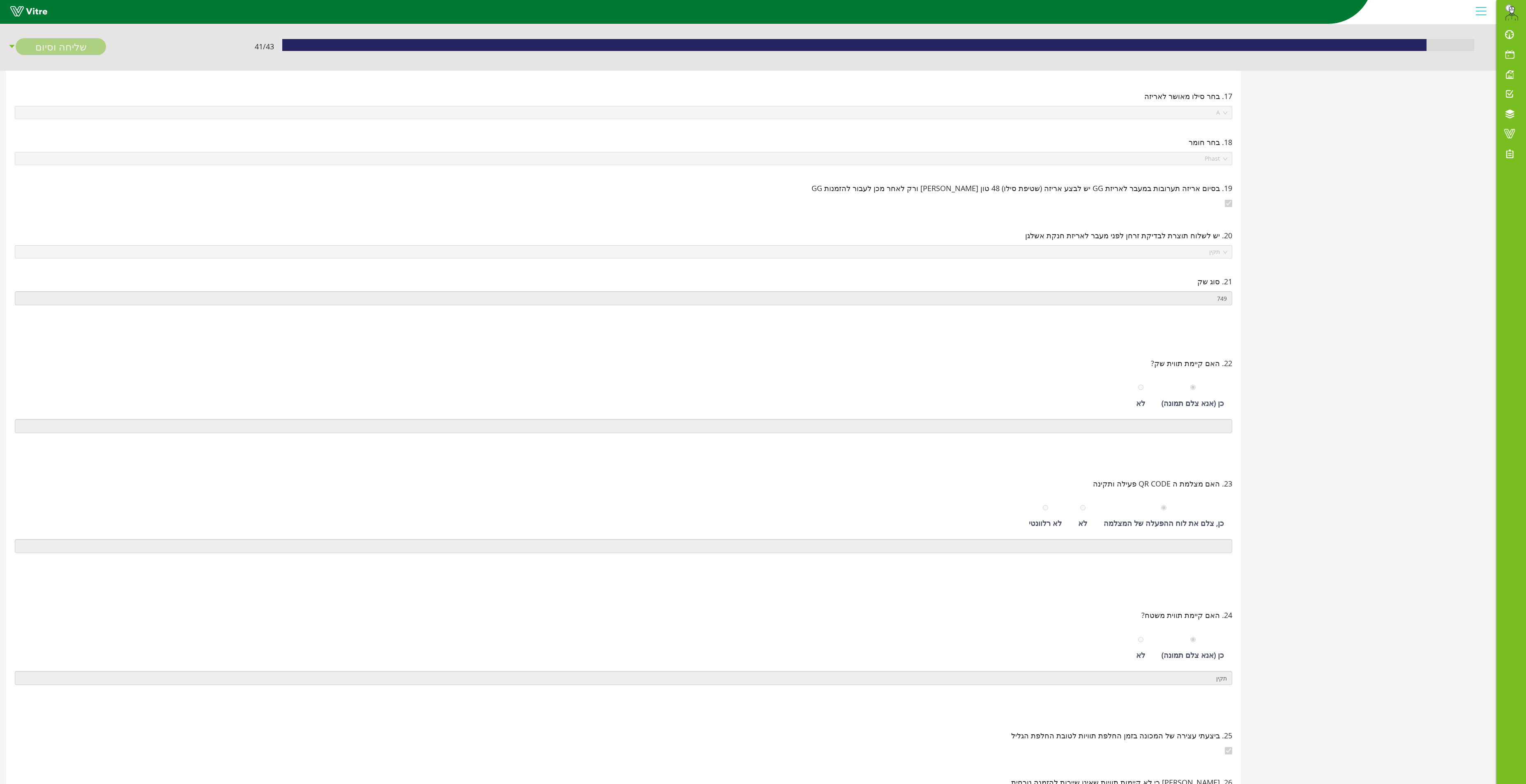
scroll to position [46, 0]
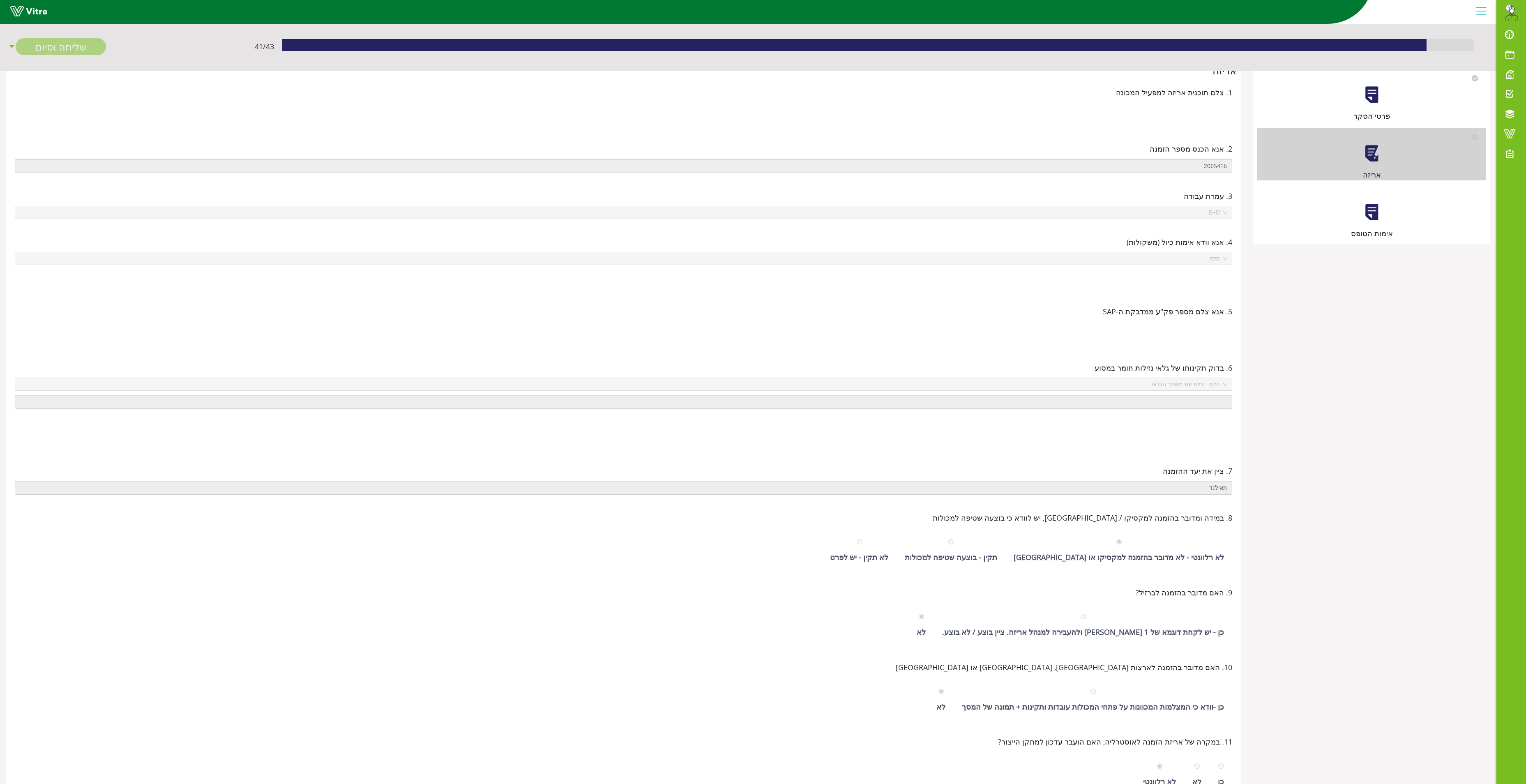
click at [1371, 216] on div at bounding box center [1372, 212] width 19 height 19
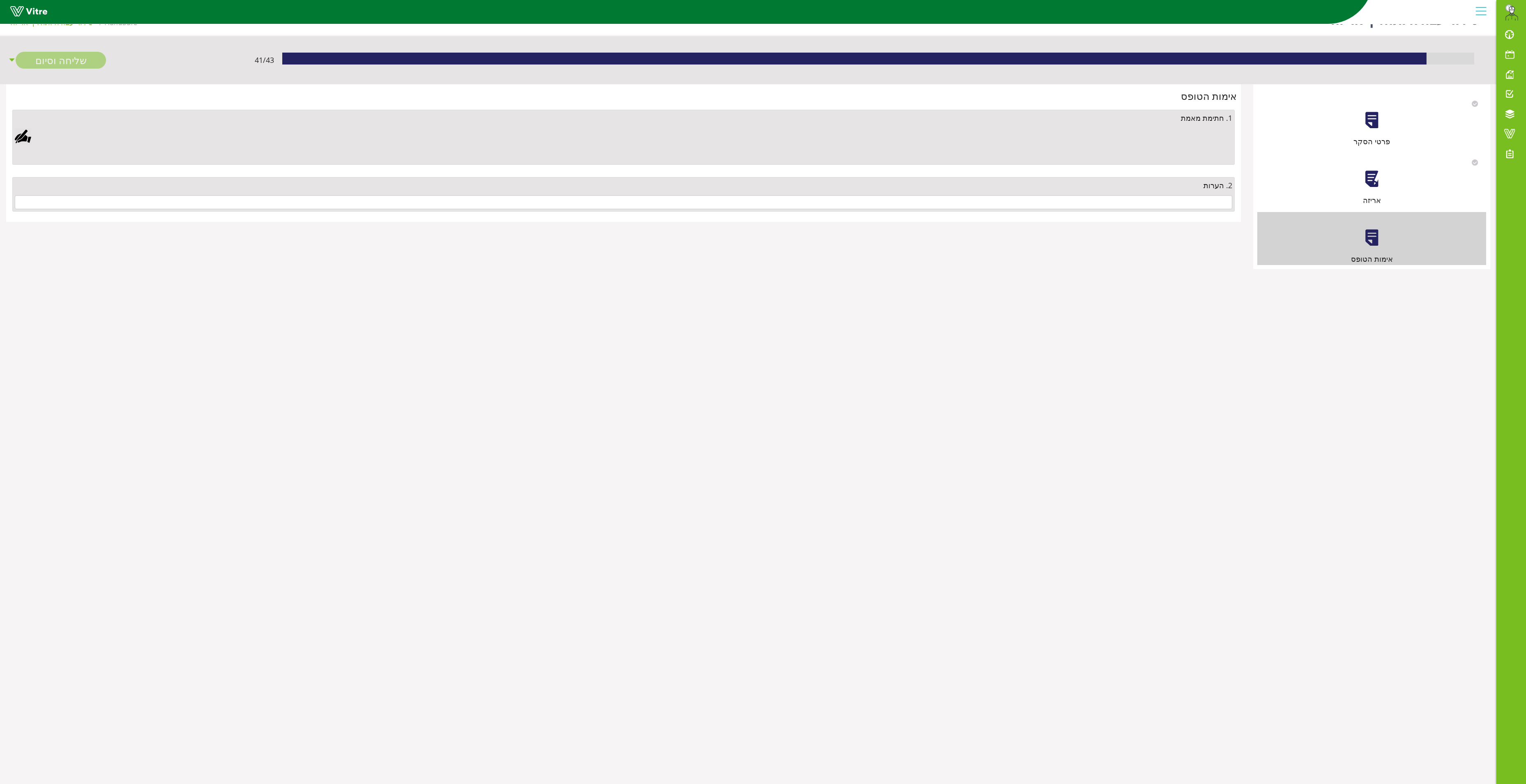
scroll to position [0, 0]
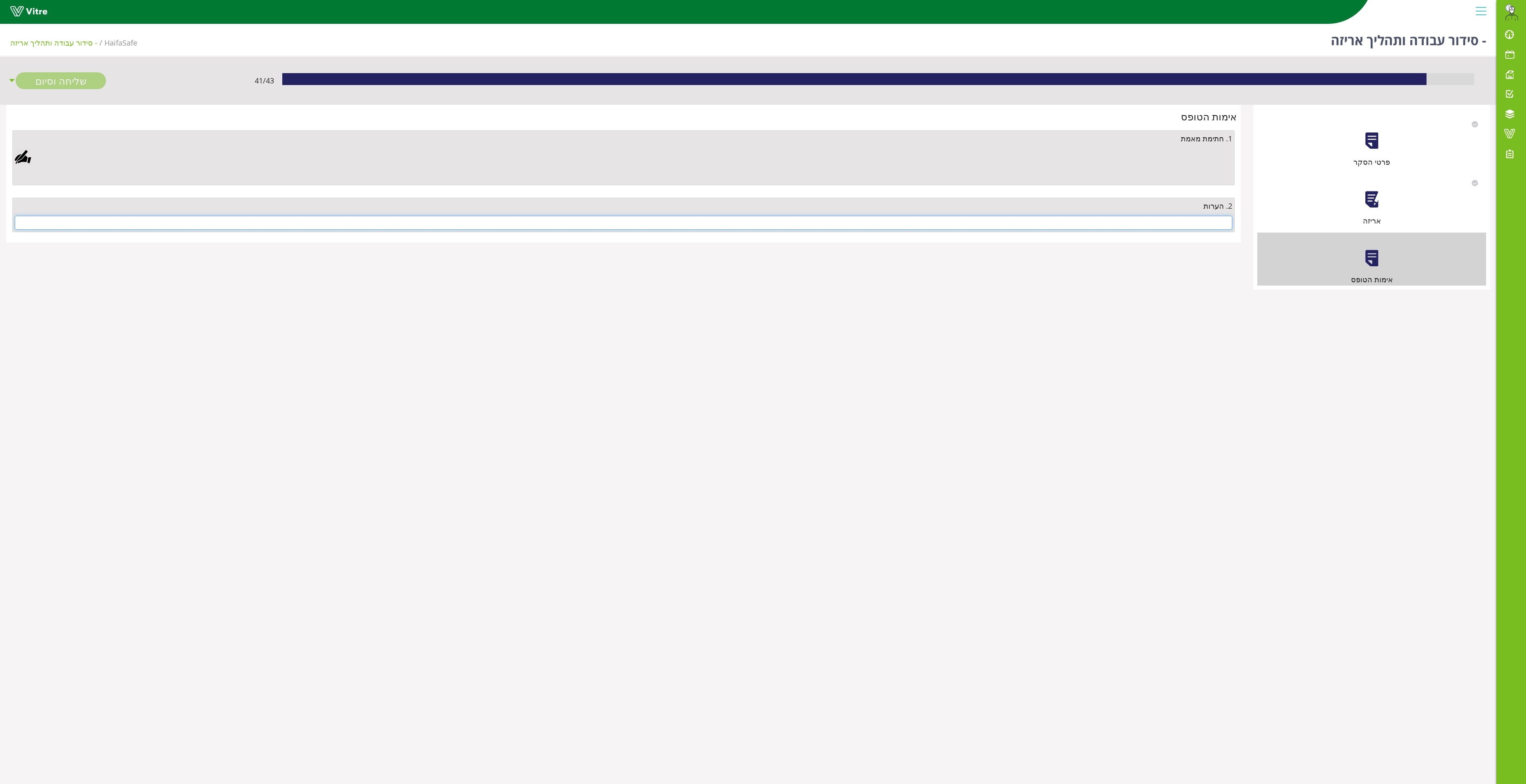
click at [1140, 220] on input "text" at bounding box center [624, 222] width 1218 height 14
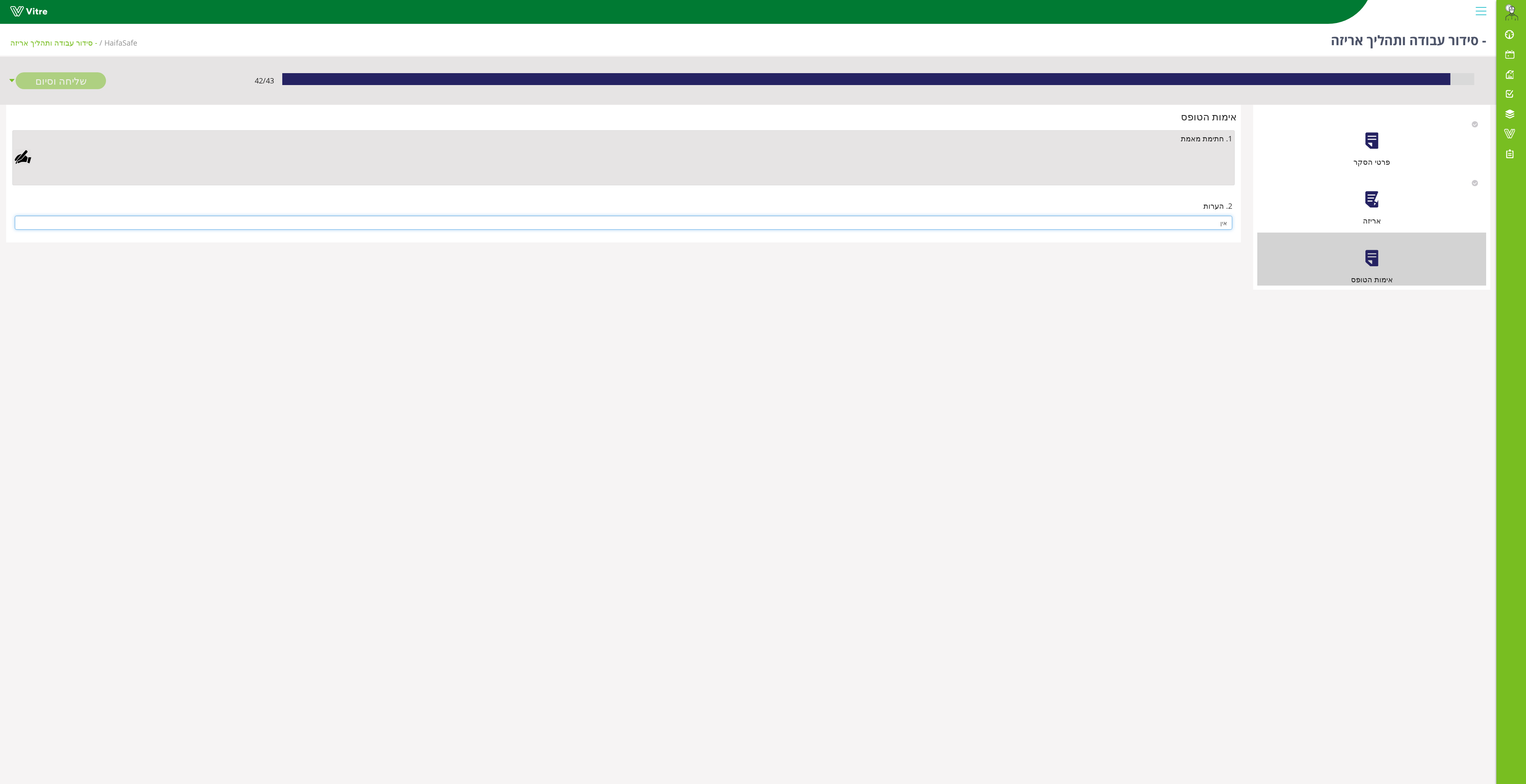
type input "אין"
click at [24, 158] on div at bounding box center [23, 157] width 17 height 17
click at [441, 367] on link "Save" at bounding box center [437, 368] width 23 height 14
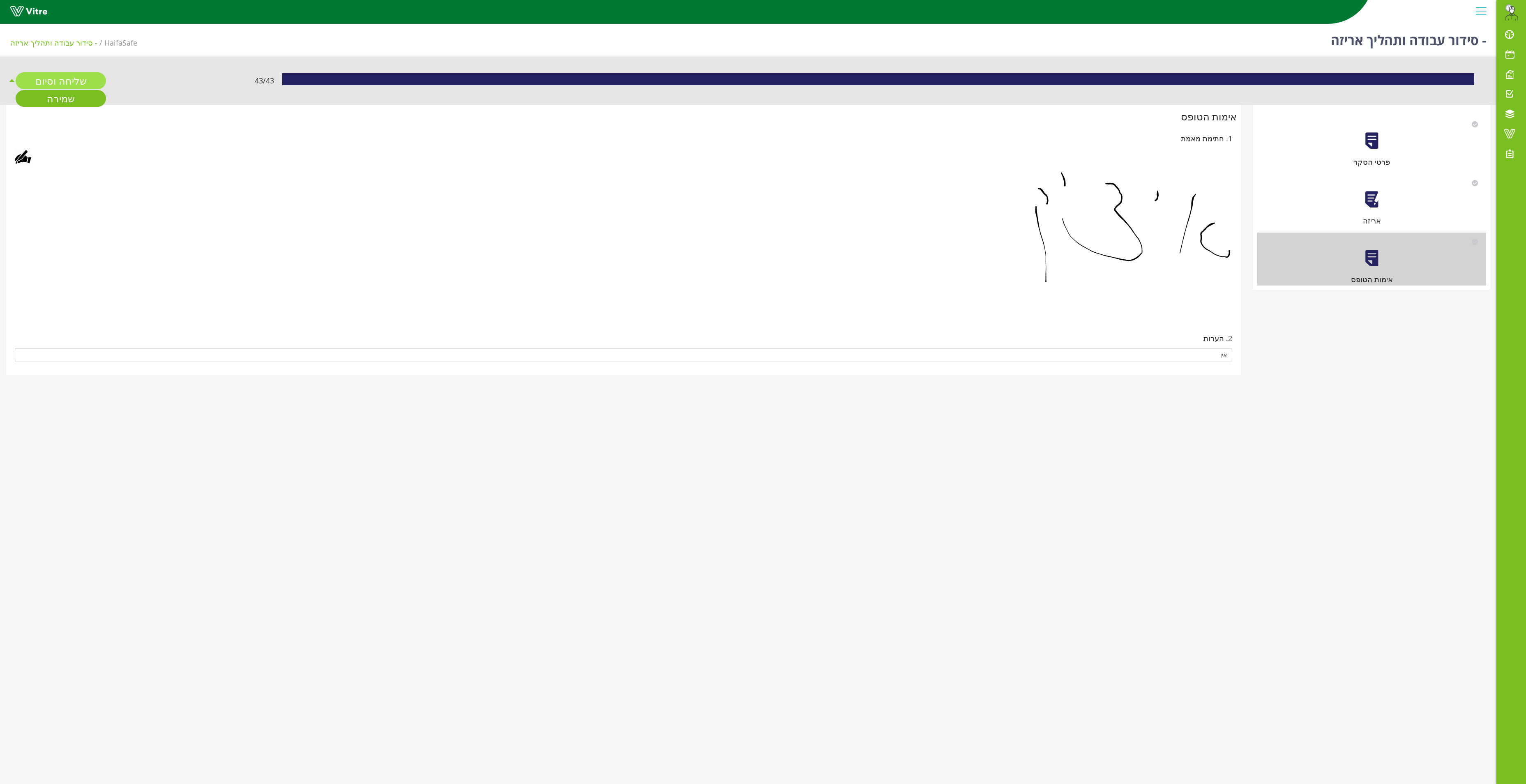
click at [81, 79] on link "שליחה וסיום" at bounding box center [60, 81] width 90 height 17
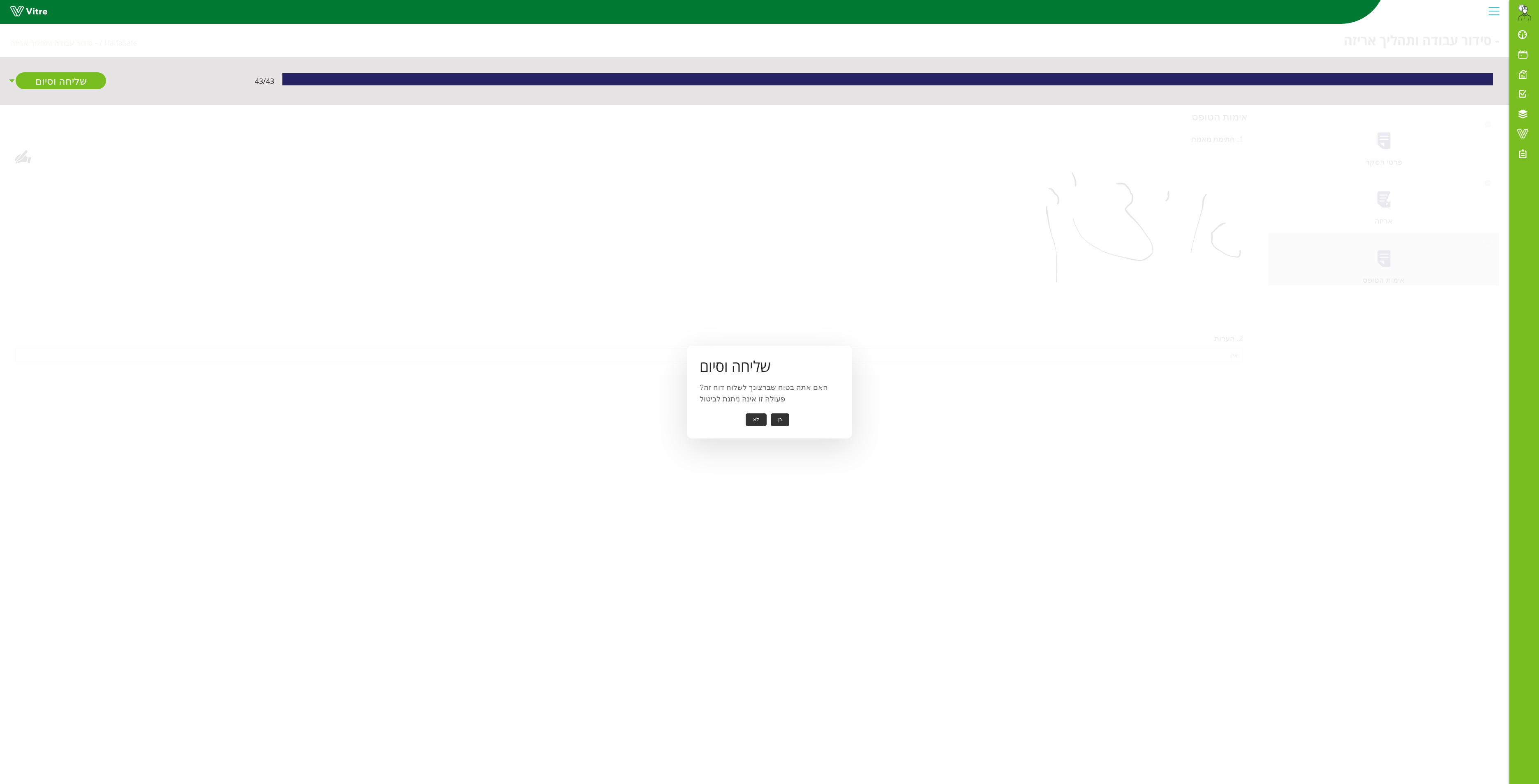
click at [782, 411] on div "שליחה וסיום האם אתה בטוח שברצונך לשלוח דוח זה? פעולה זו אינה ניתנת לביטול כן לא" at bounding box center [769, 392] width 164 height 93
click at [780, 416] on button "כן" at bounding box center [780, 419] width 19 height 13
click at [767, 414] on button "אישור" at bounding box center [767, 414] width 27 height 13
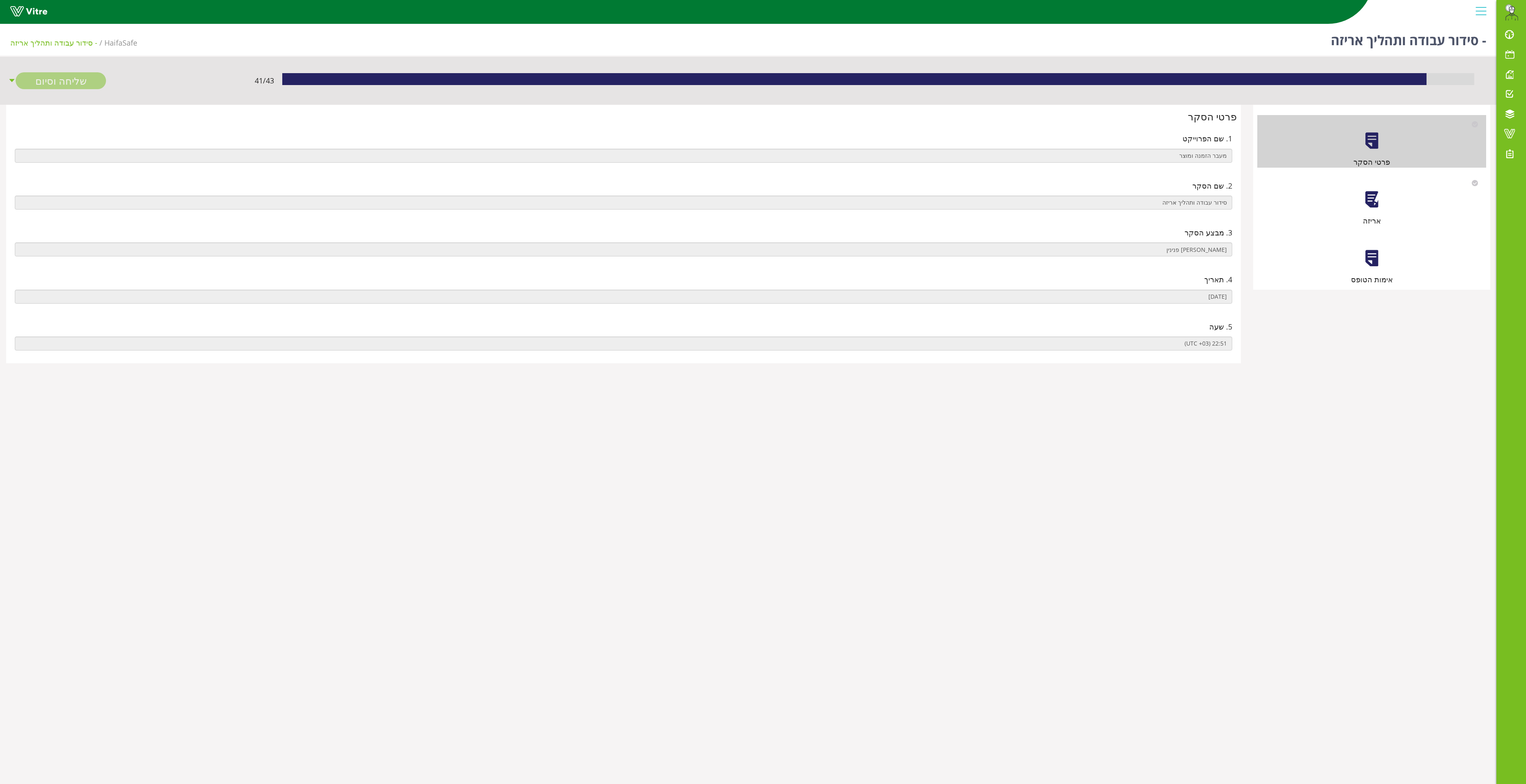
click at [1373, 205] on div at bounding box center [1372, 199] width 19 height 19
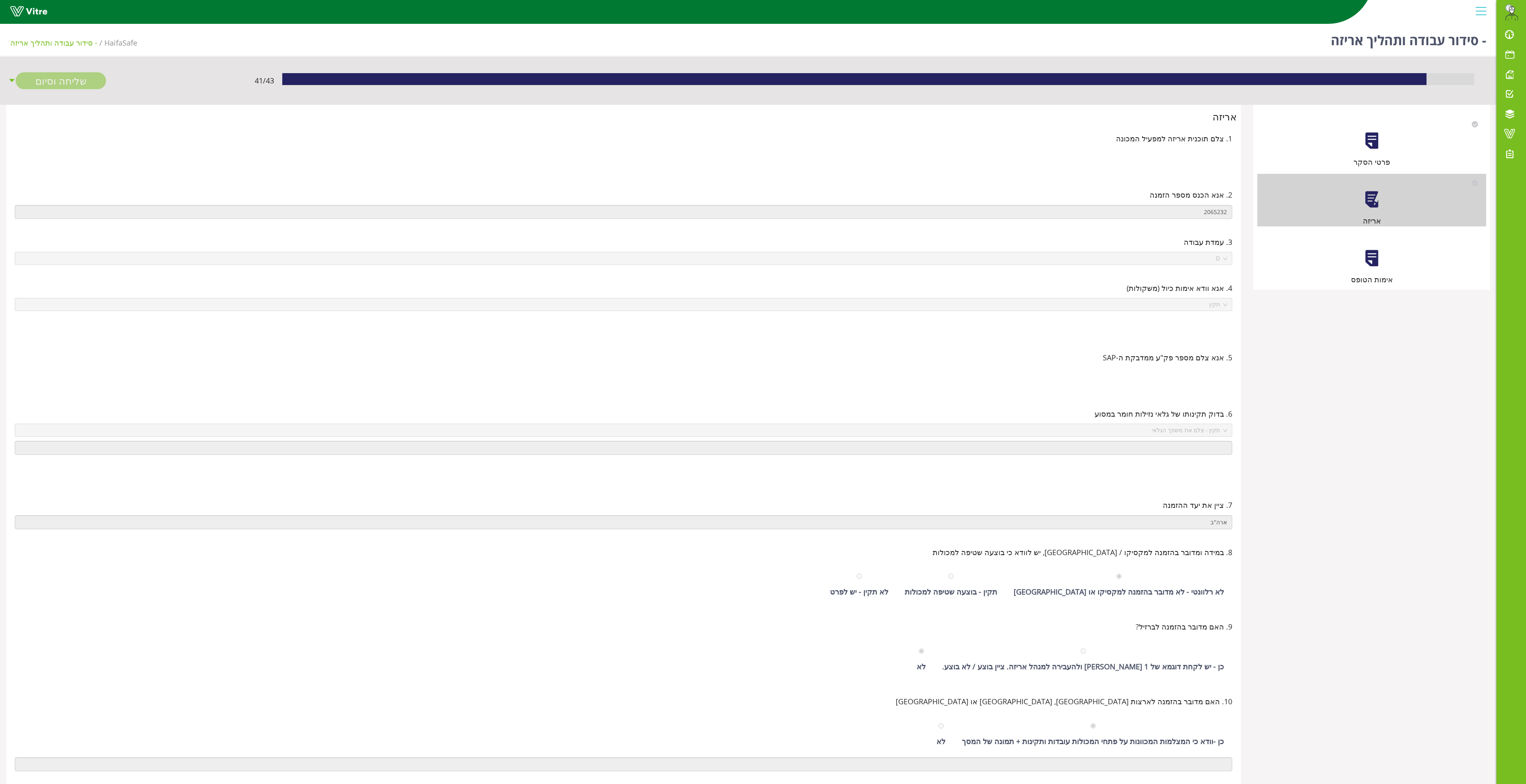
click at [1375, 265] on div at bounding box center [1372, 258] width 19 height 19
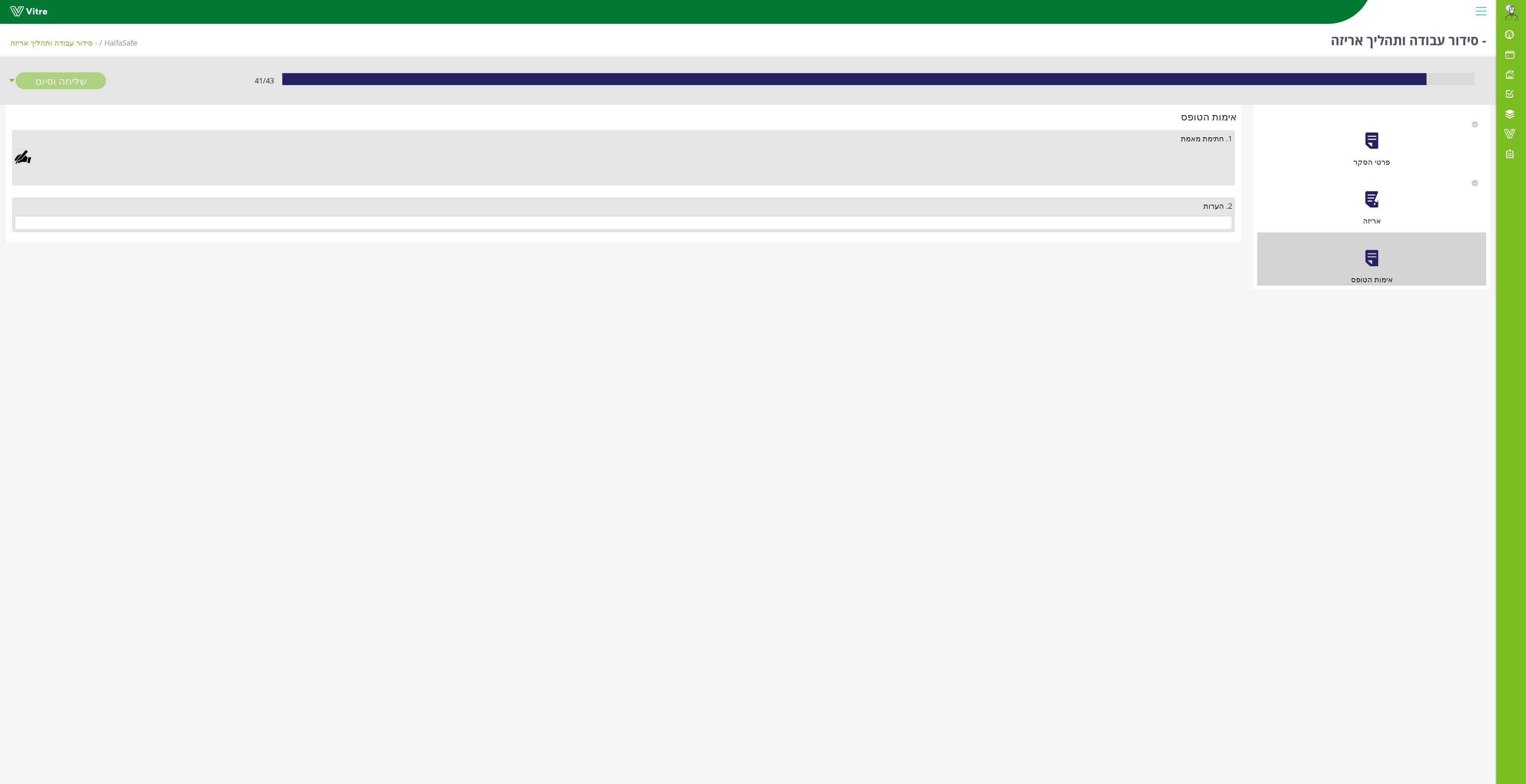
drag, startPoint x: 1161, startPoint y: 214, endPoint x: 1160, endPoint y: 218, distance: 4.1
click at [1161, 216] on div "2. הערות" at bounding box center [624, 215] width 1223 height 35
click at [1158, 225] on input "text" at bounding box center [624, 222] width 1218 height 14
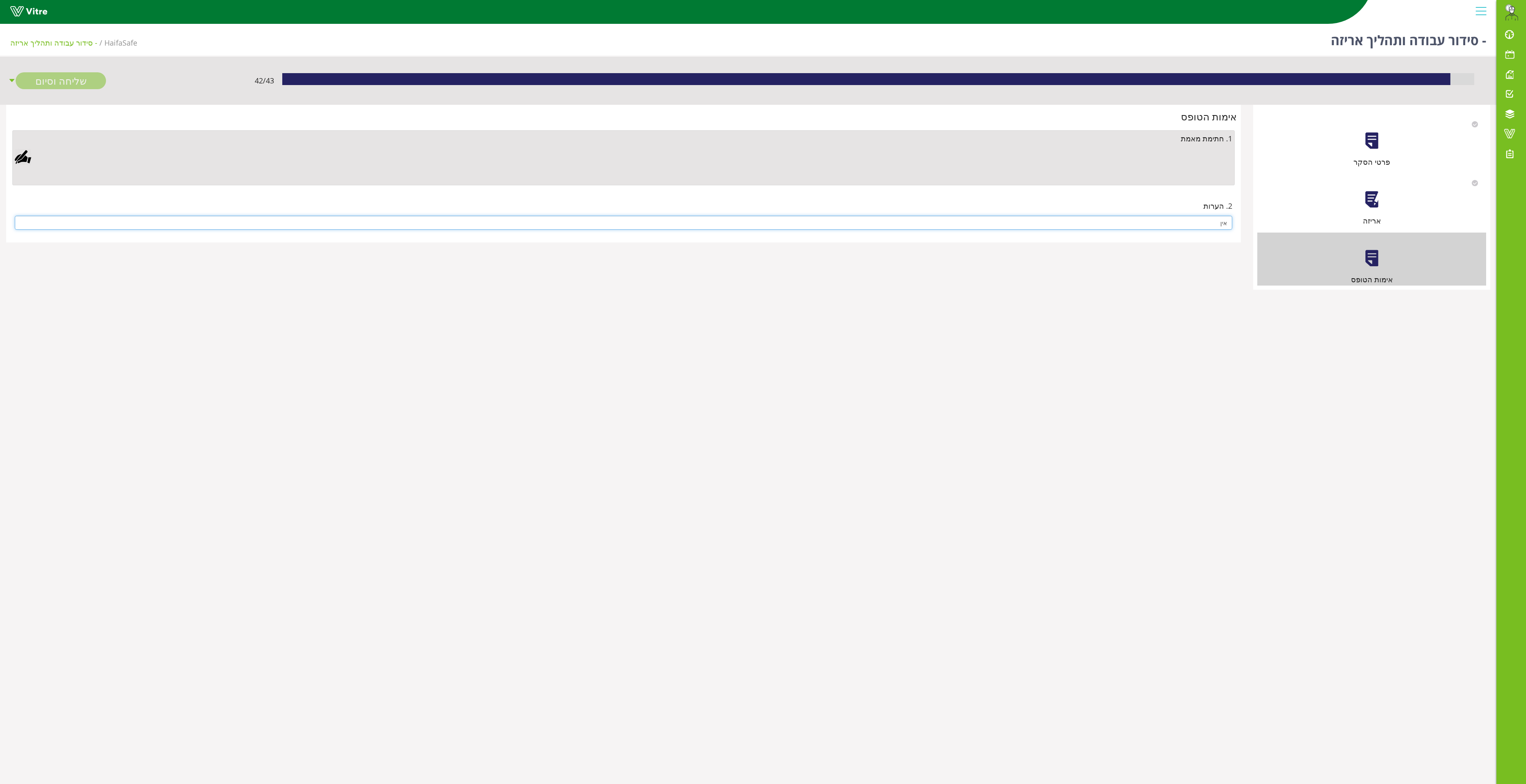
type input "אין"
click at [19, 158] on div at bounding box center [23, 157] width 17 height 17
click at [441, 361] on div "Clear Save Cancel" at bounding box center [515, 299] width 267 height 205
click at [438, 369] on link "Save" at bounding box center [437, 368] width 23 height 14
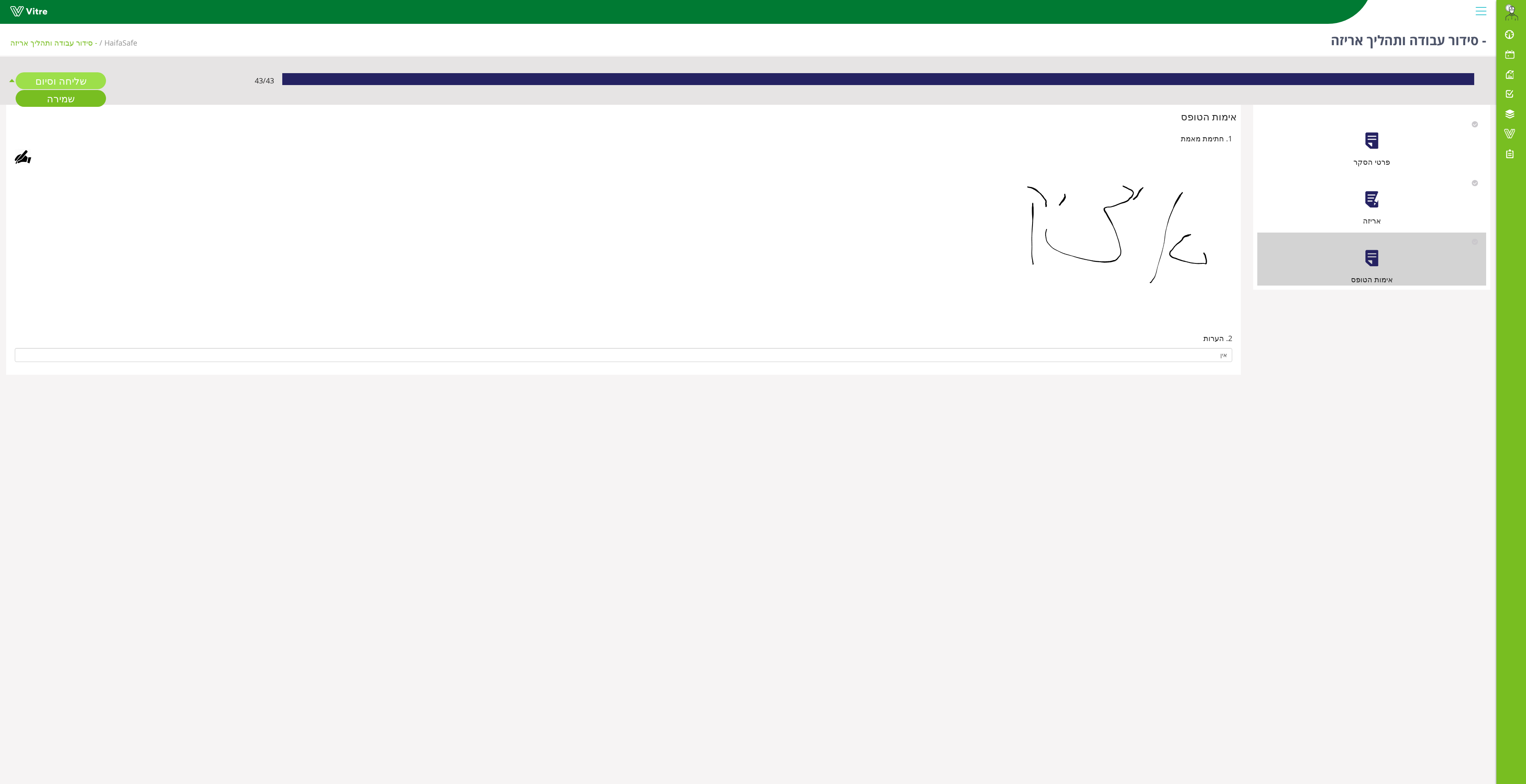
click at [63, 79] on link "שליחה וסיום" at bounding box center [60, 81] width 90 height 17
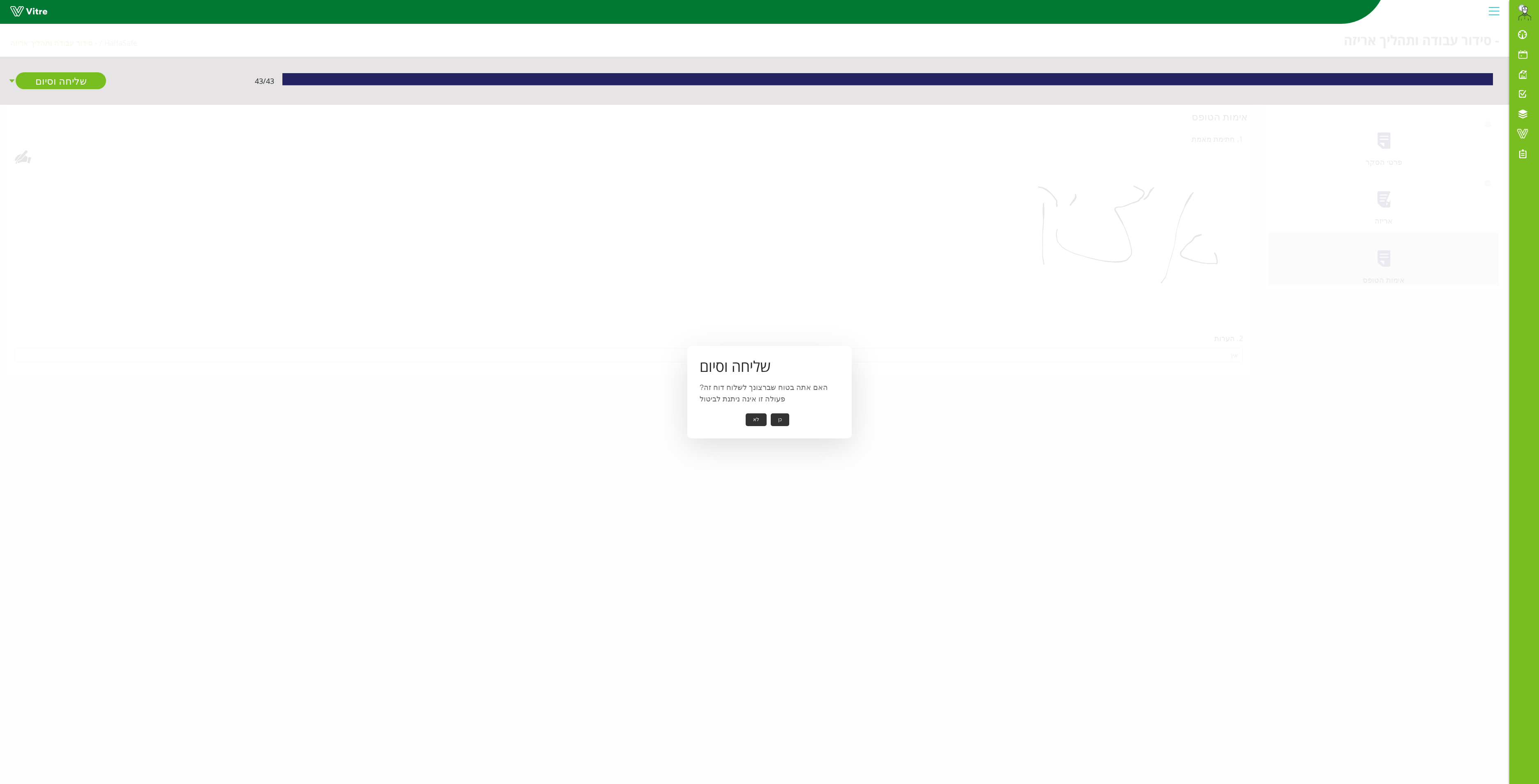
click at [780, 413] on button "כן" at bounding box center [780, 419] width 19 height 13
click at [762, 419] on button "אישור" at bounding box center [767, 414] width 27 height 13
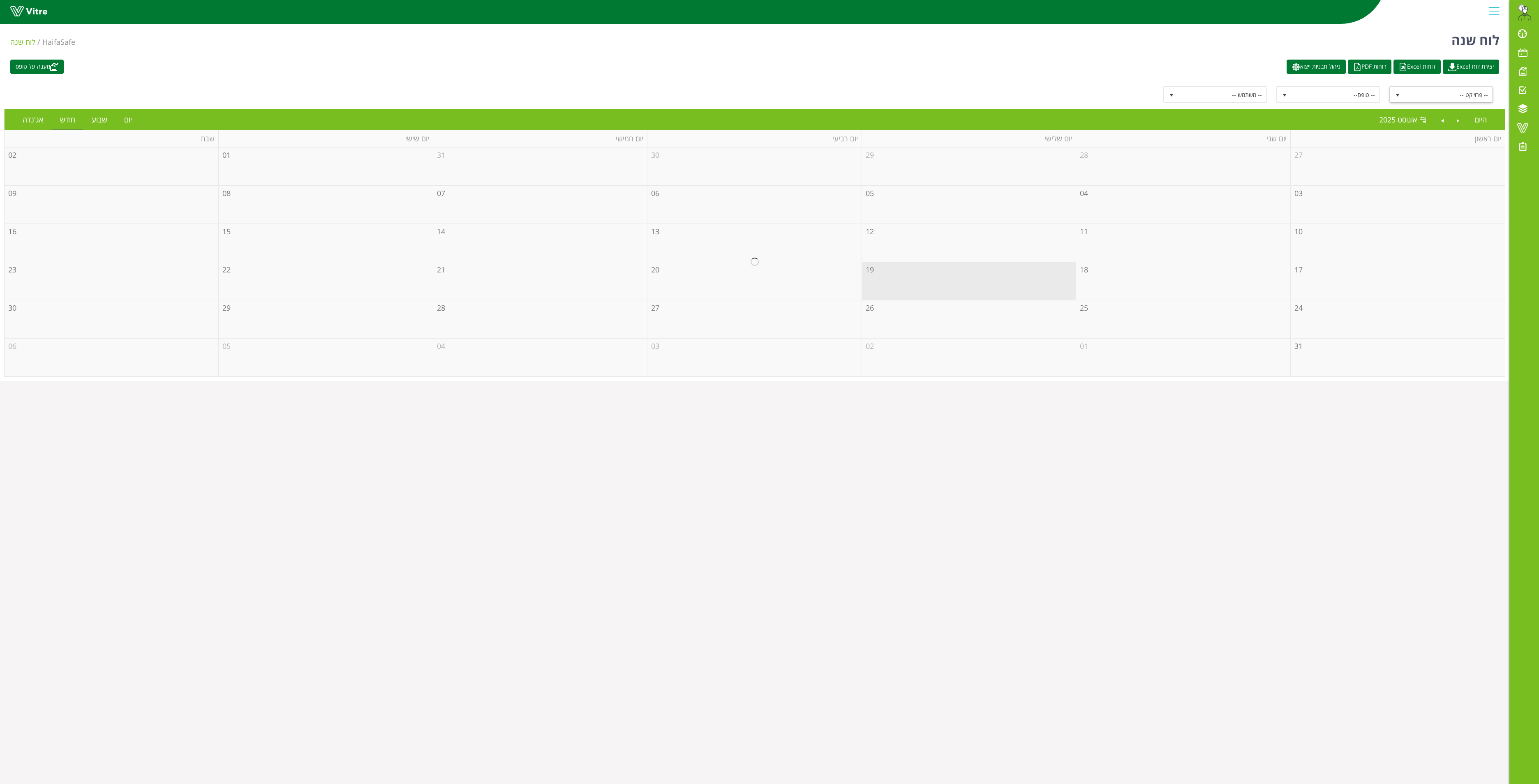
click at [1394, 93] on span "select" at bounding box center [1397, 95] width 7 height 7
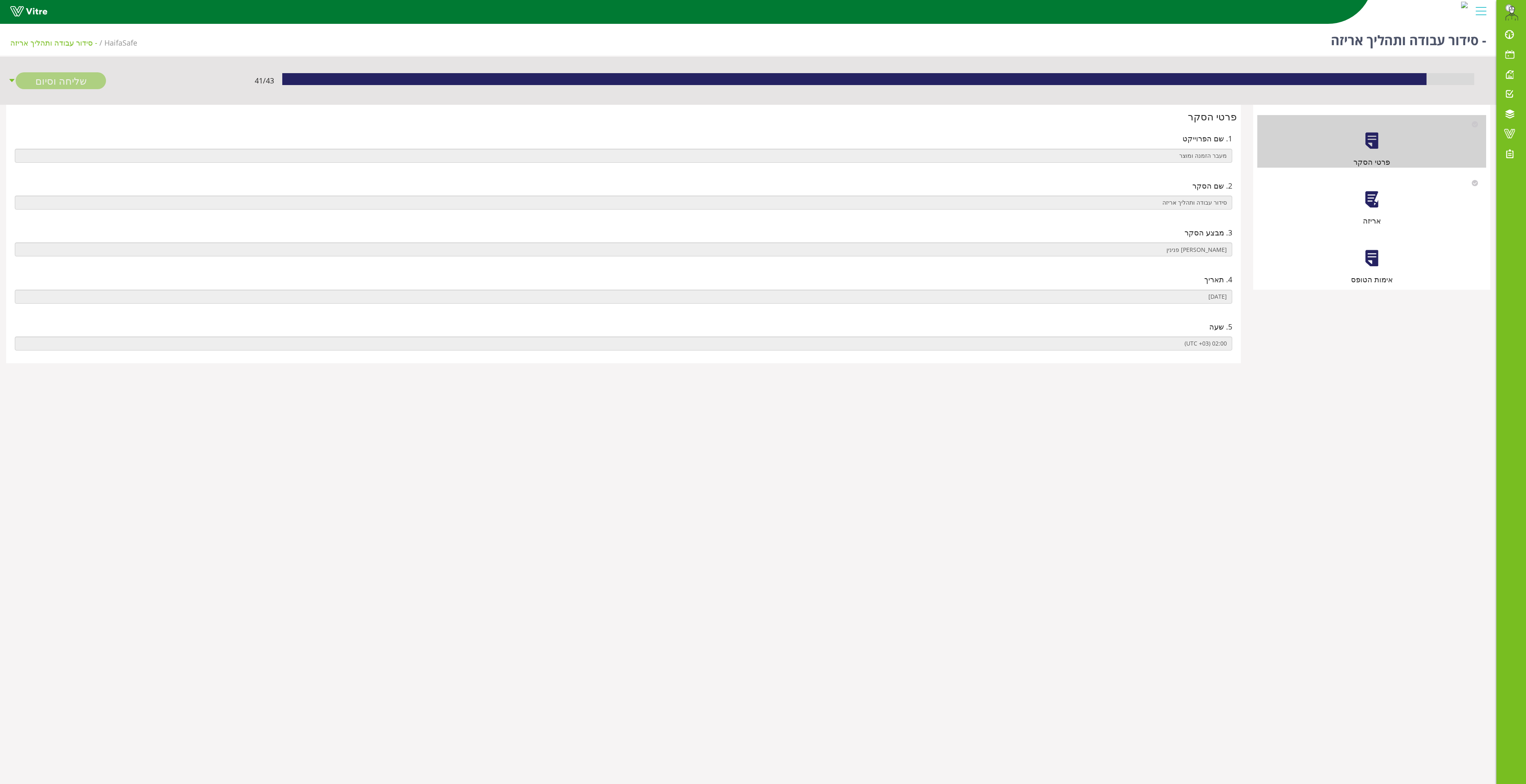
click at [1379, 196] on div at bounding box center [1372, 199] width 19 height 19
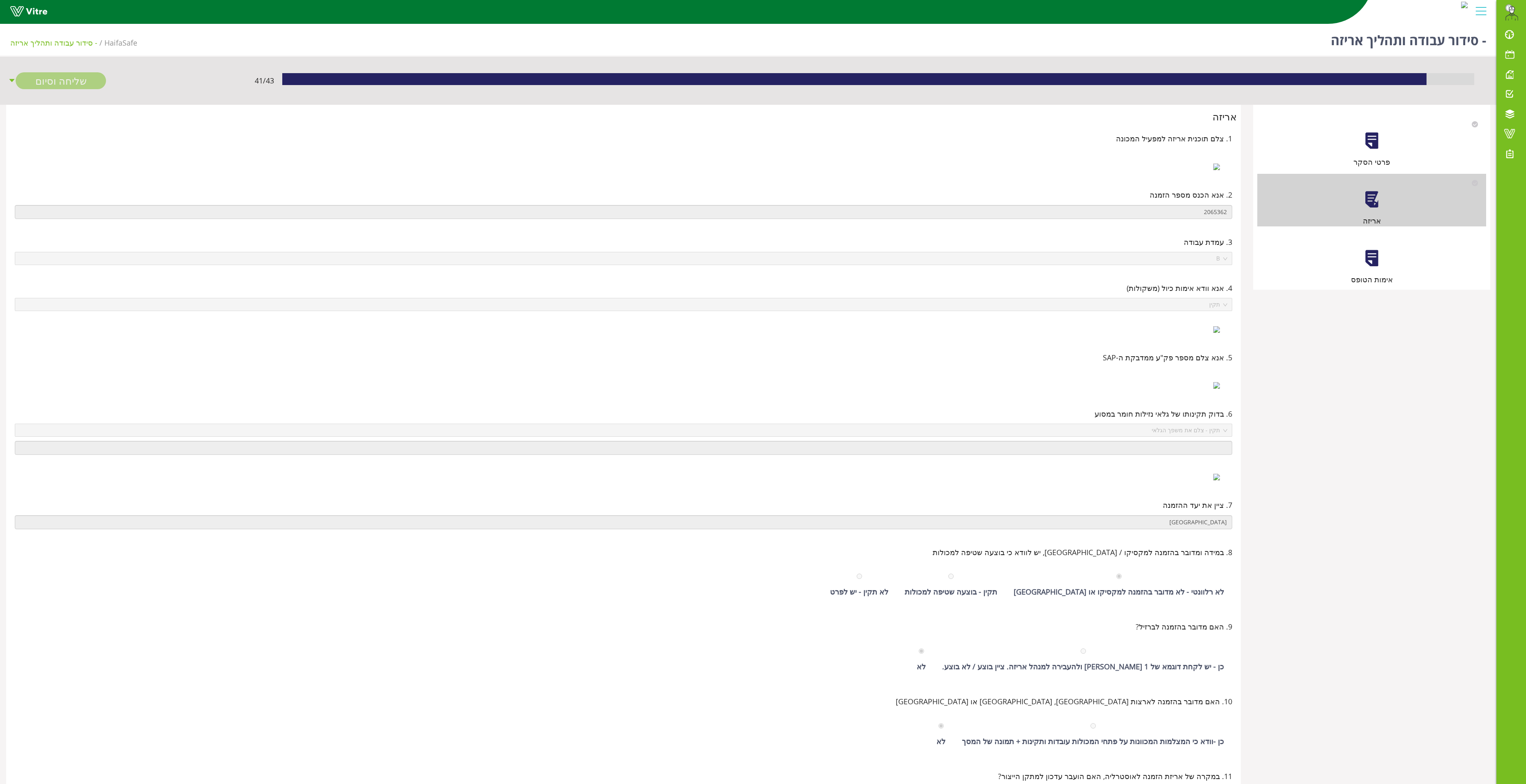
click at [1371, 256] on div at bounding box center [1372, 258] width 19 height 19
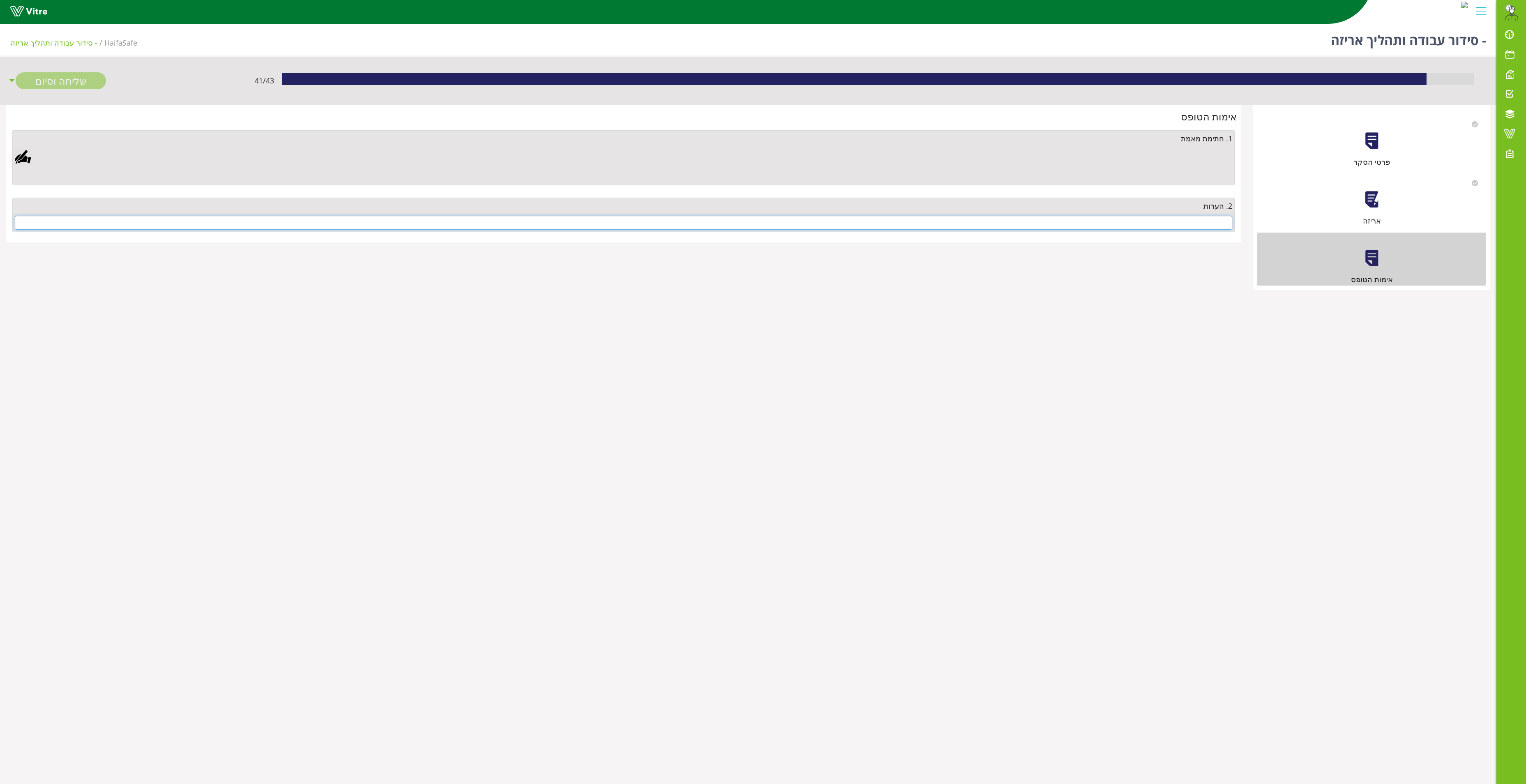
click at [1212, 229] on input "text" at bounding box center [624, 222] width 1218 height 14
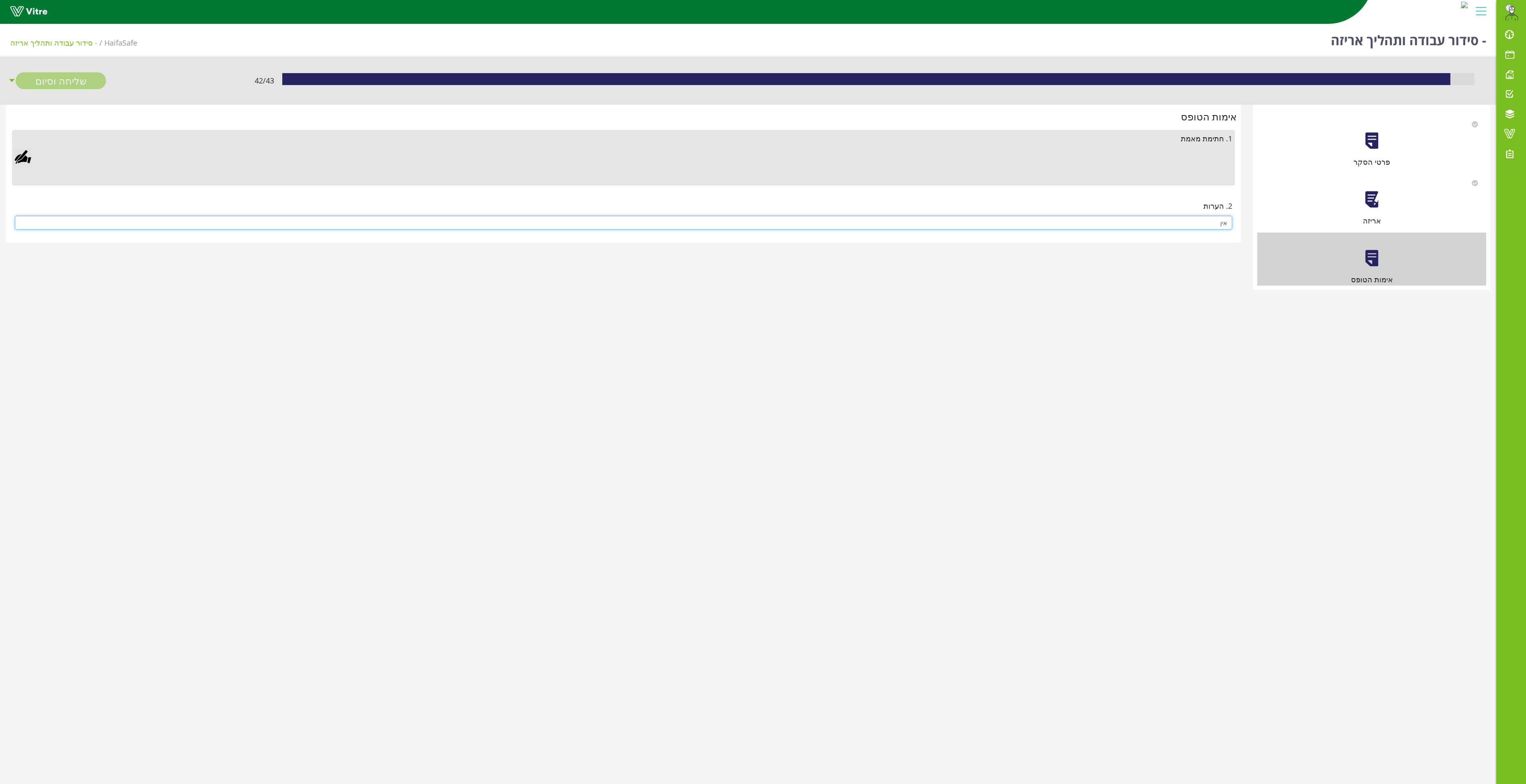
type input "אין"
click at [23, 159] on div at bounding box center [23, 157] width 17 height 17
click at [441, 363] on link "Save" at bounding box center [437, 368] width 23 height 14
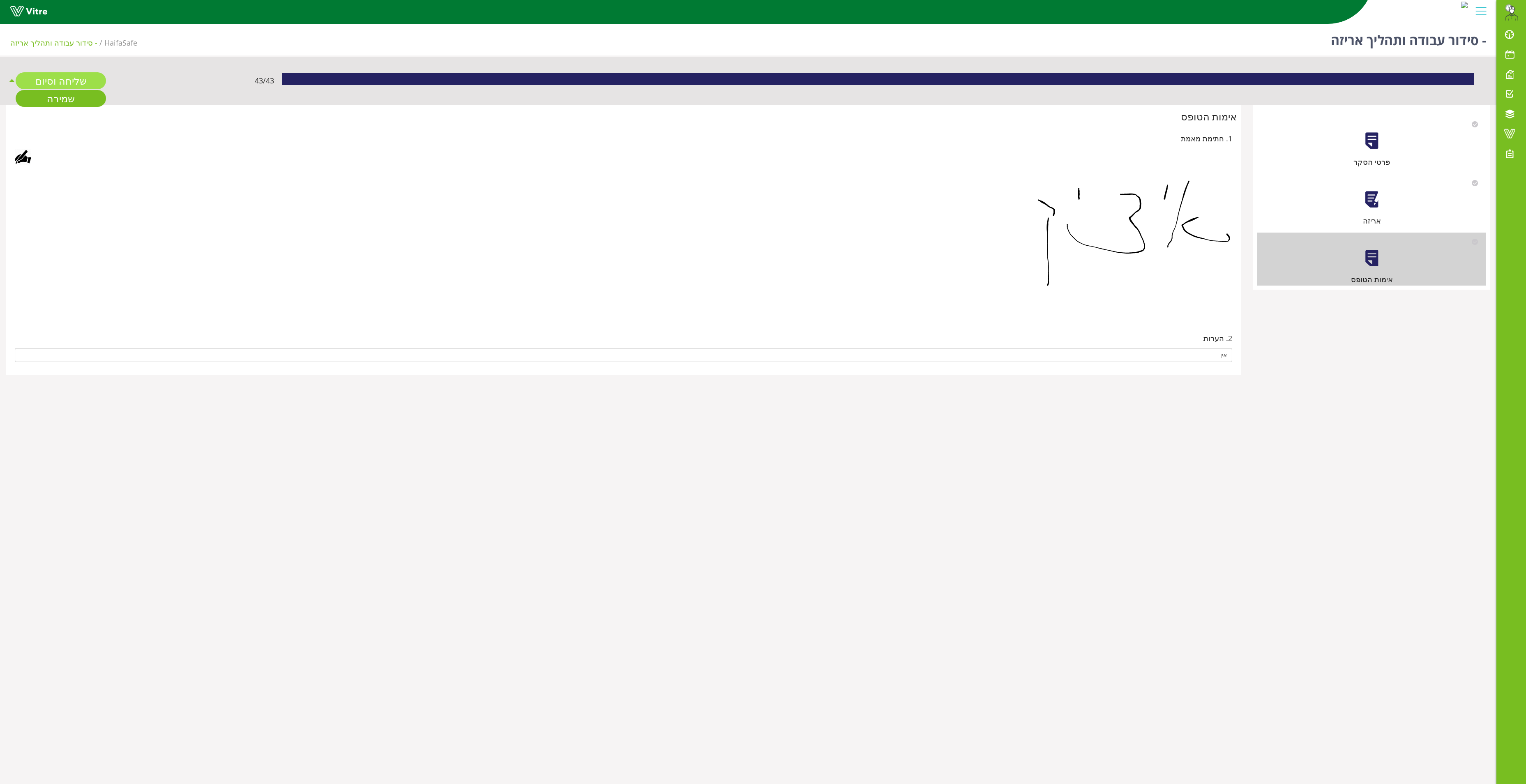
click at [63, 79] on link "שליחה וסיום" at bounding box center [60, 81] width 90 height 17
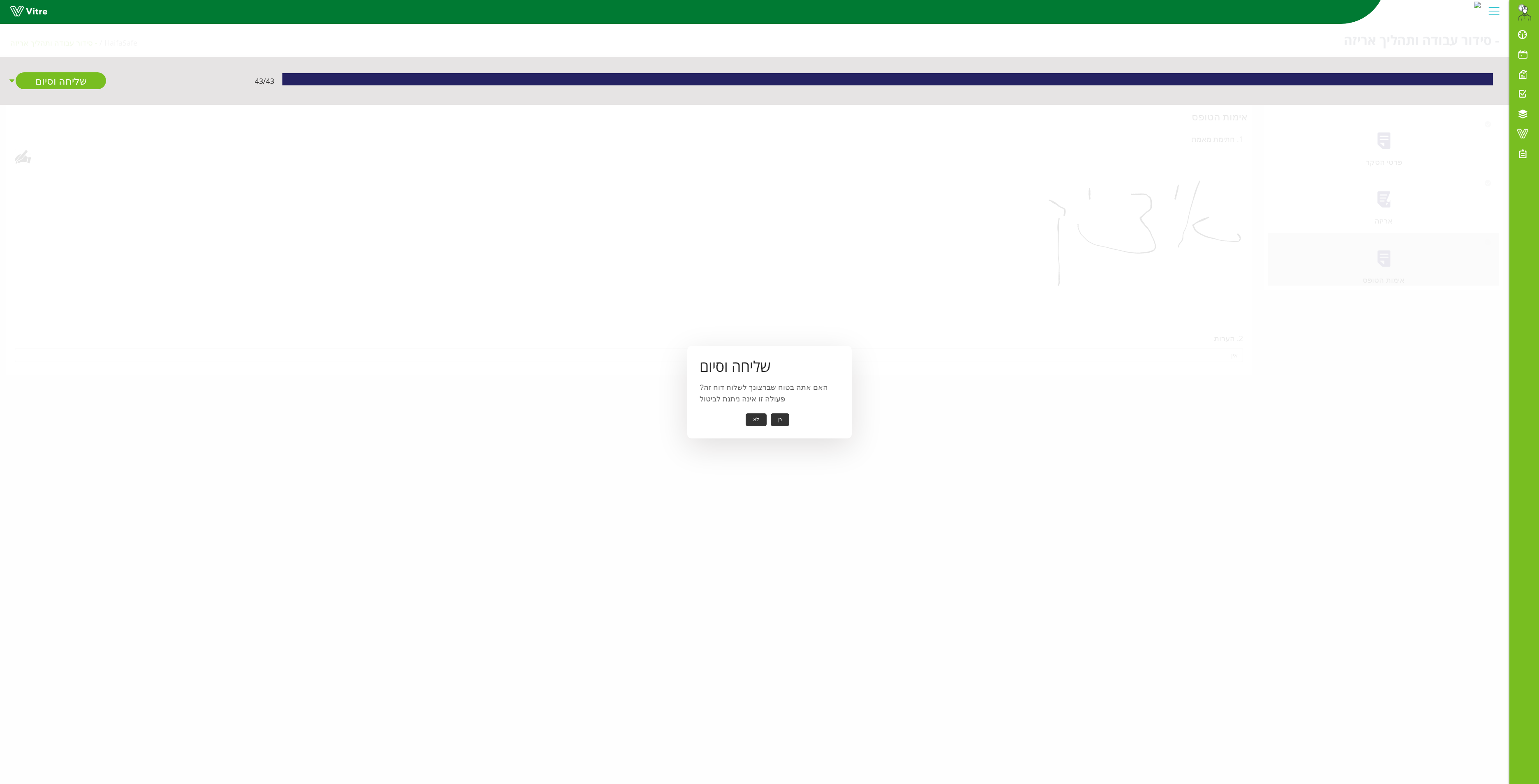
click at [774, 417] on button "כן" at bounding box center [780, 419] width 19 height 13
click at [769, 417] on button "אישור" at bounding box center [767, 414] width 27 height 13
